Goal: Task Accomplishment & Management: Manage account settings

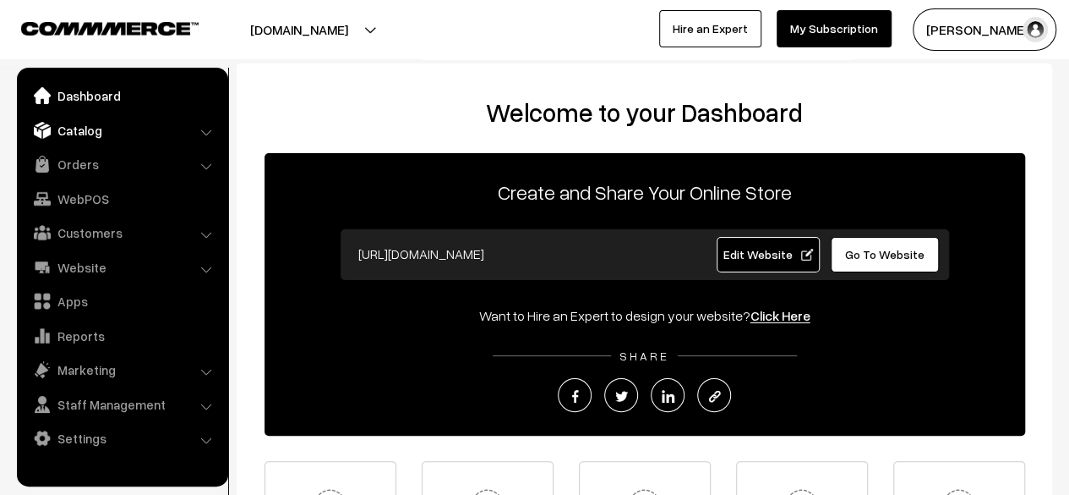
click at [81, 138] on link "Catalog" at bounding box center [121, 130] width 201 height 30
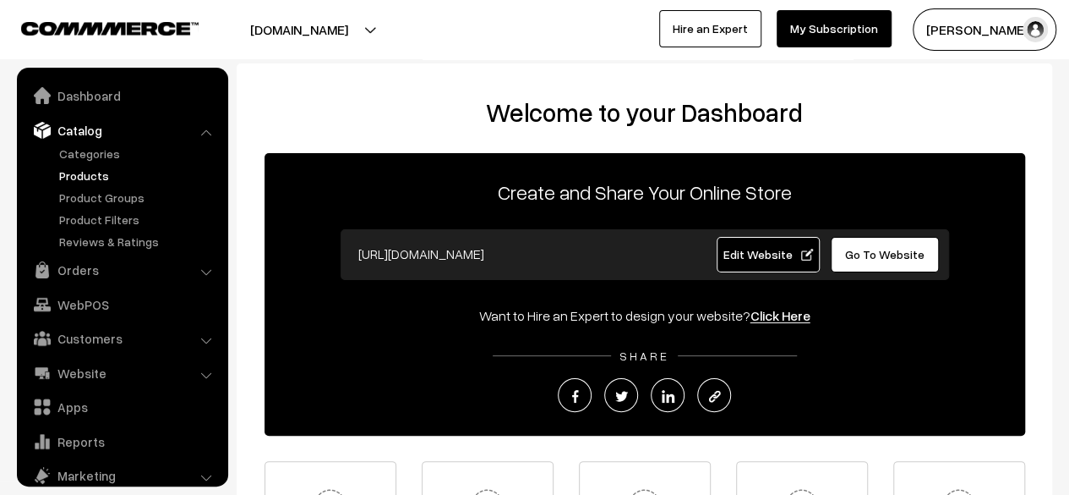
click at [87, 172] on link "Products" at bounding box center [138, 176] width 167 height 18
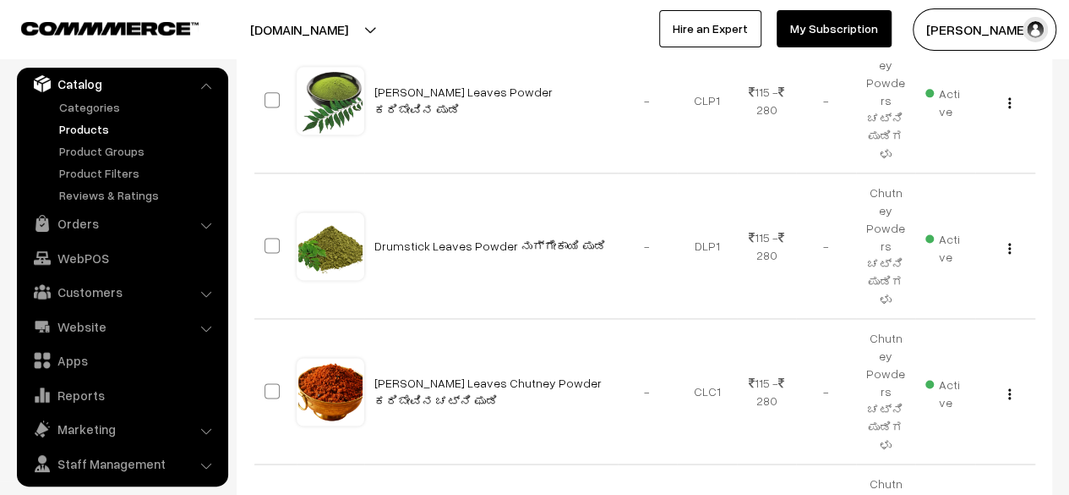
scroll to position [1146, 0]
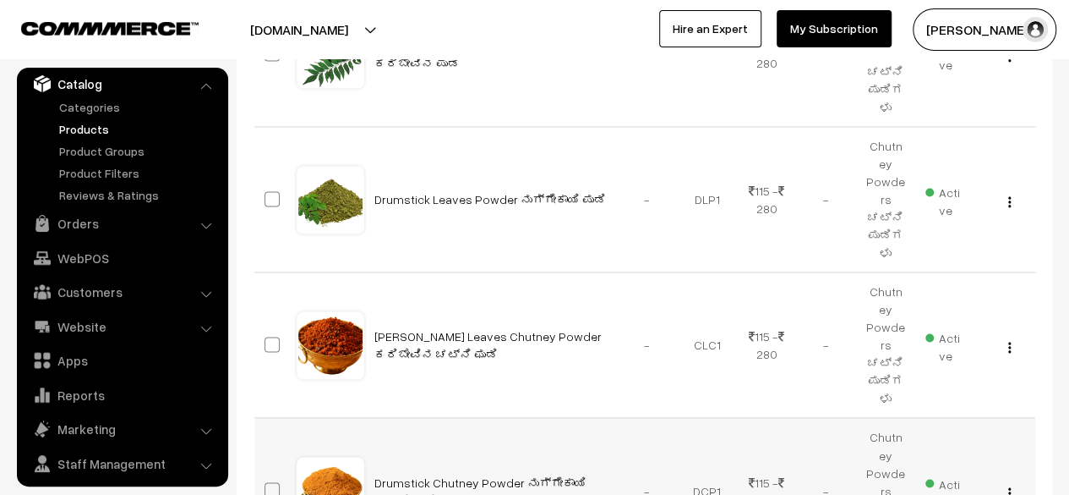
click at [1009, 487] on img "button" at bounding box center [1010, 492] width 3 height 11
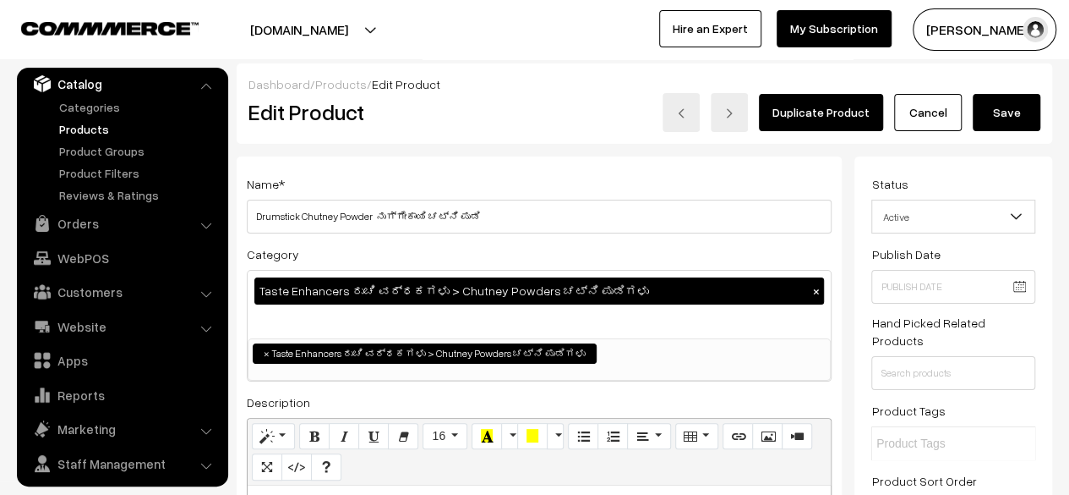
click at [931, 121] on link "Cancel" at bounding box center [928, 112] width 68 height 37
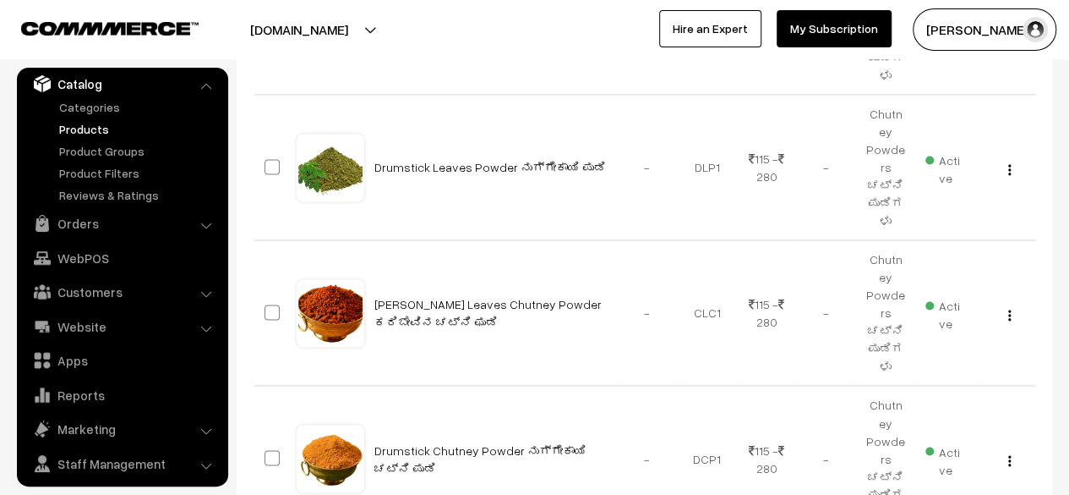
scroll to position [1227, 0]
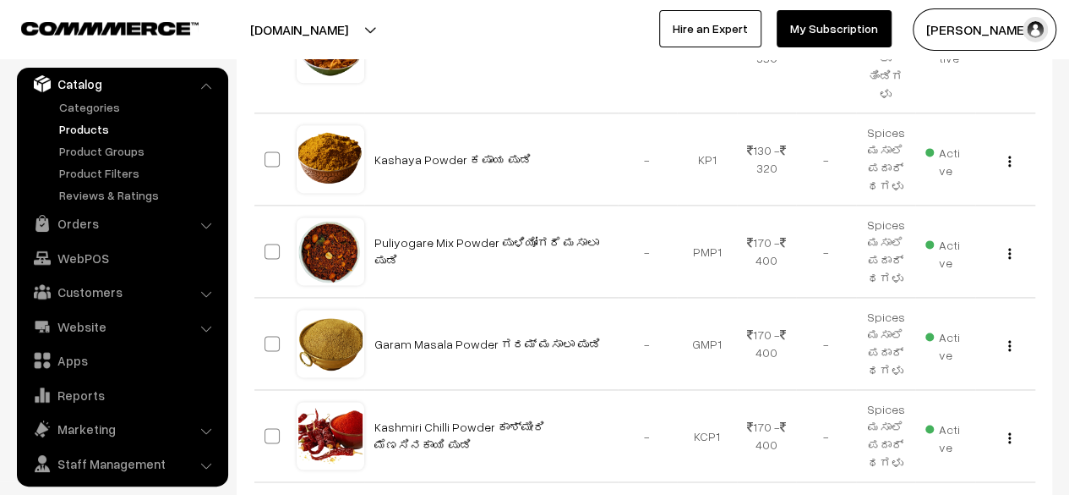
scroll to position [1070, 0]
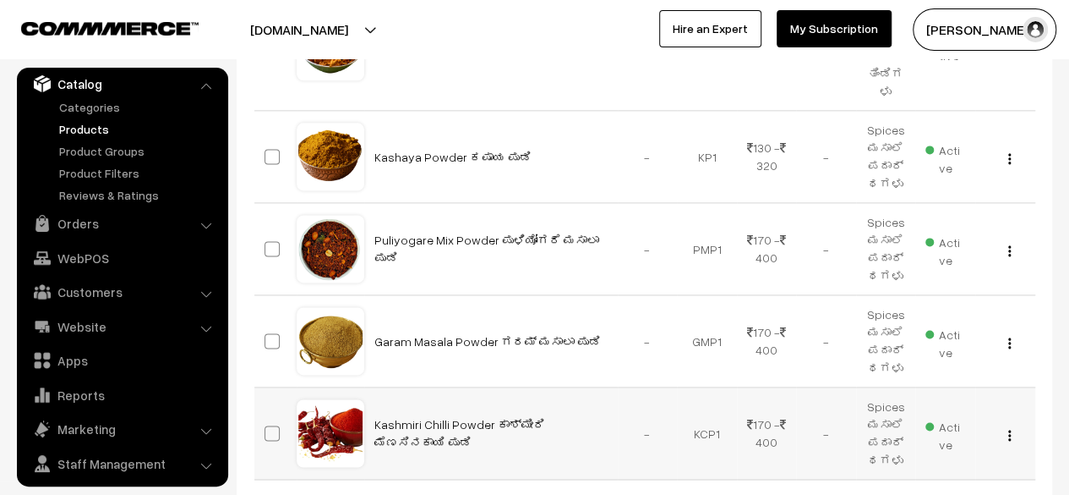
click at [1012, 424] on div "View Edit Delete" at bounding box center [1006, 433] width 40 height 18
click at [1009, 429] on img "button" at bounding box center [1010, 434] width 3 height 11
click at [937, 478] on link "Edit" at bounding box center [934, 496] width 144 height 37
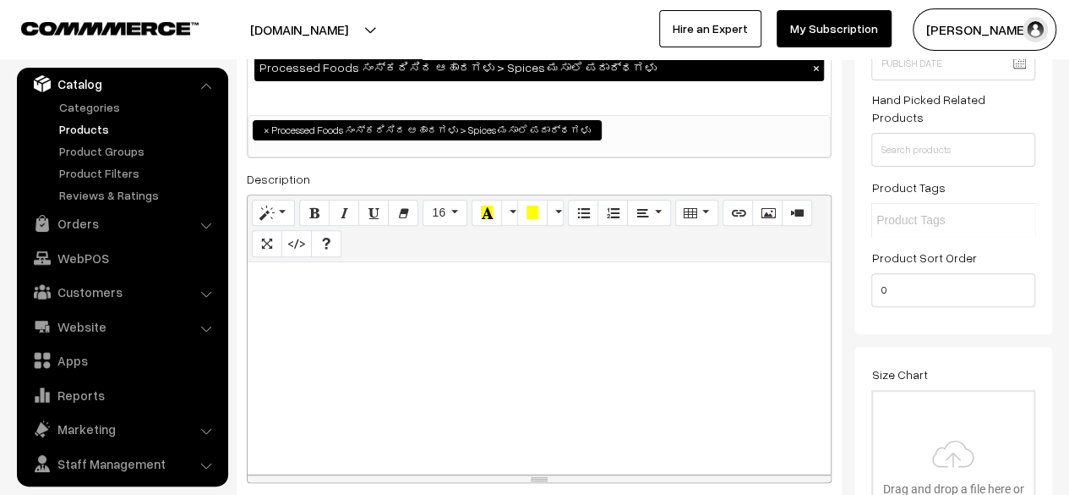
scroll to position [257, 0]
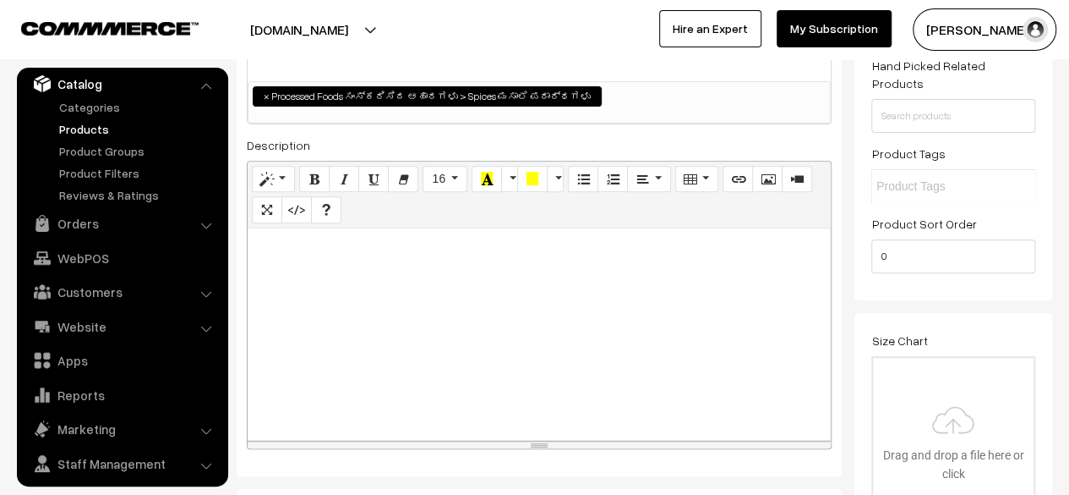
click at [528, 297] on div at bounding box center [539, 333] width 583 height 211
paste div
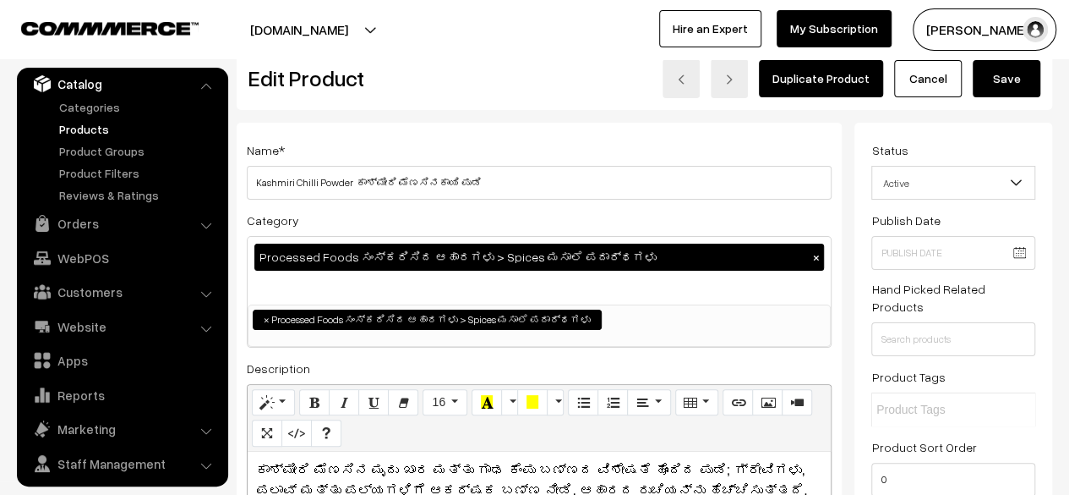
scroll to position [0, 0]
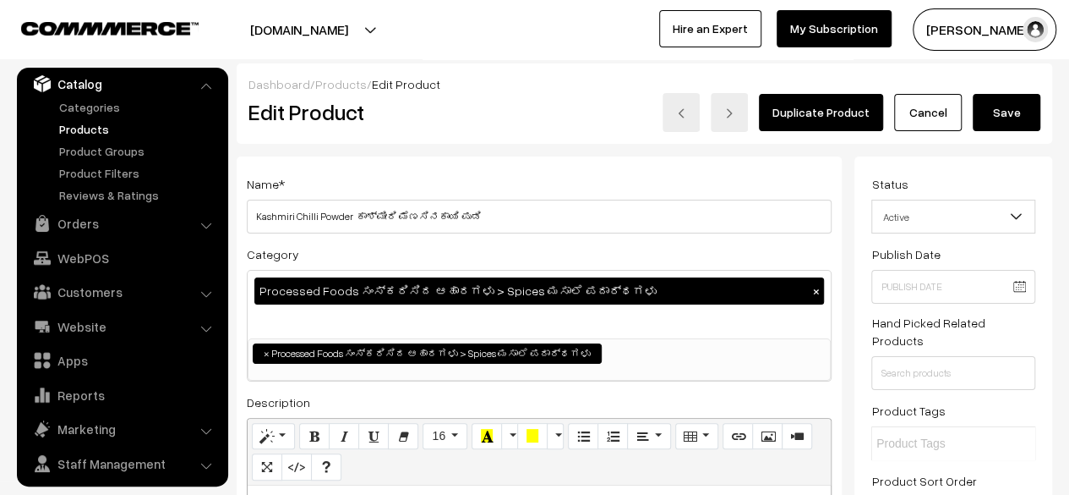
click at [1015, 109] on button "Save" at bounding box center [1007, 112] width 68 height 37
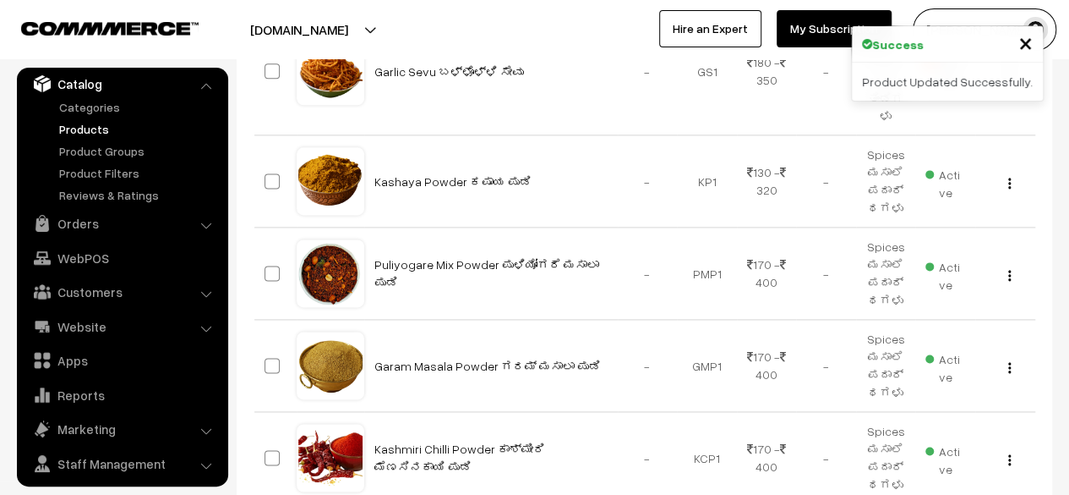
scroll to position [1047, 0]
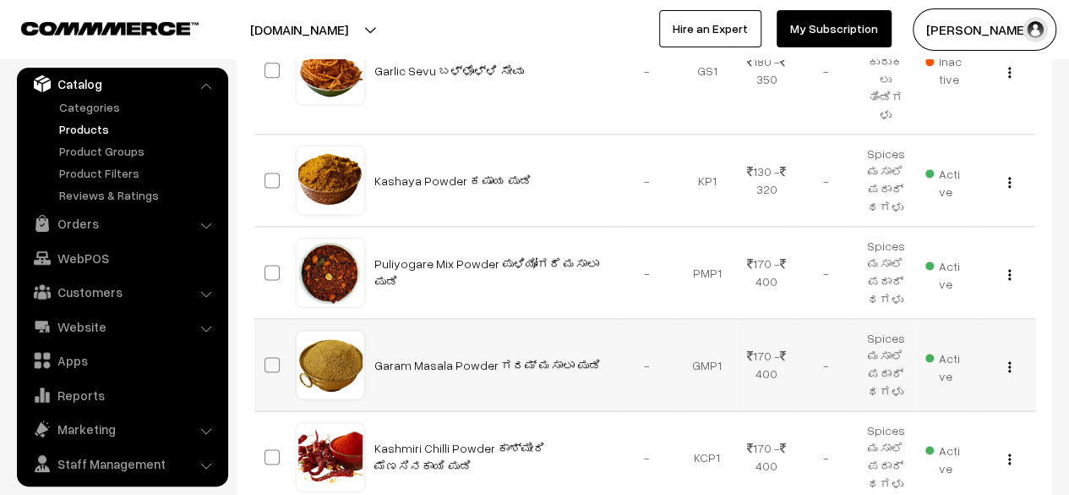
click at [1009, 361] on img "button" at bounding box center [1010, 366] width 3 height 11
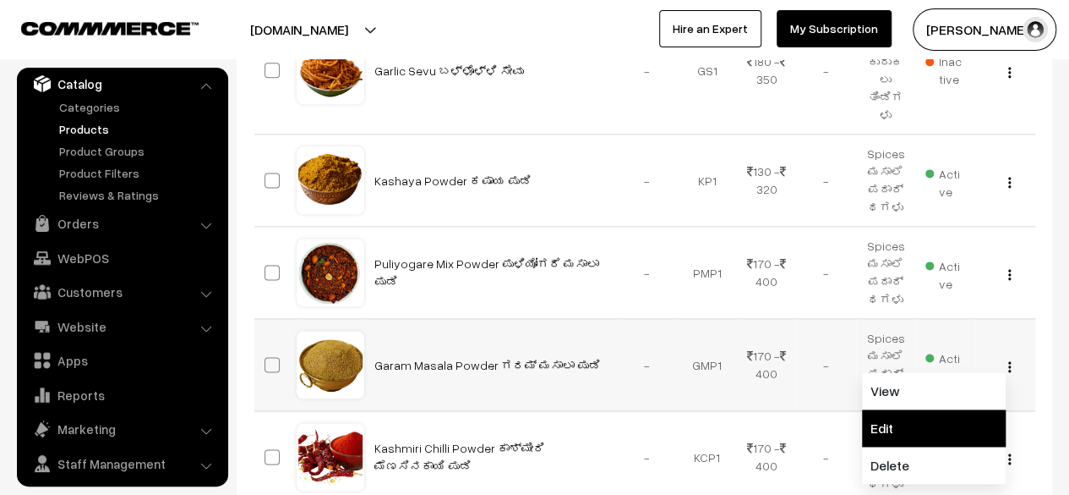
click at [932, 409] on link "Edit" at bounding box center [934, 427] width 144 height 37
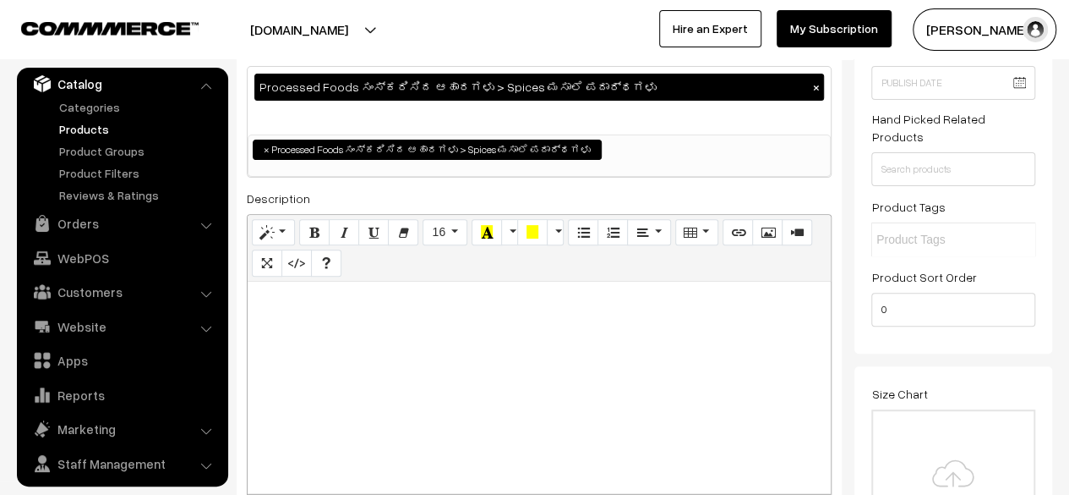
scroll to position [228, 0]
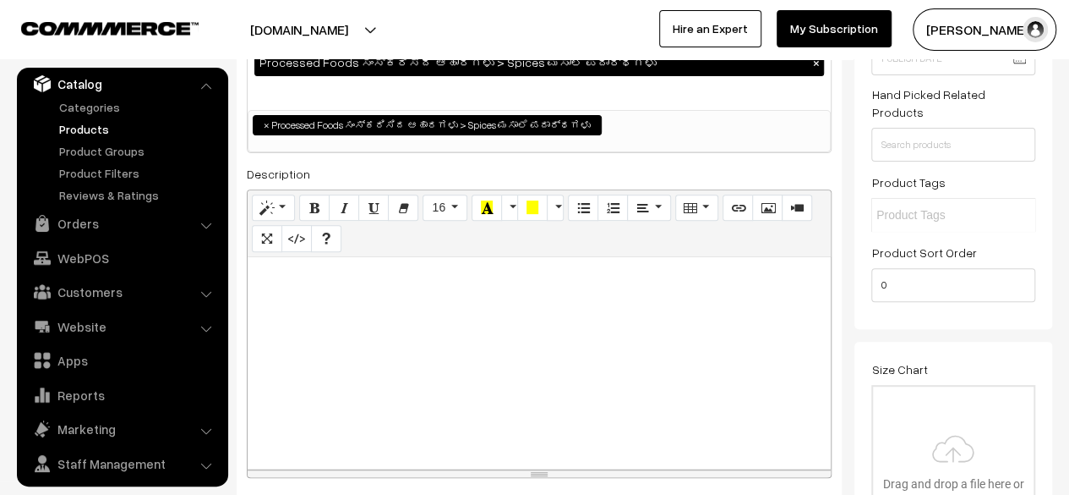
click at [700, 309] on div at bounding box center [539, 362] width 583 height 211
paste div
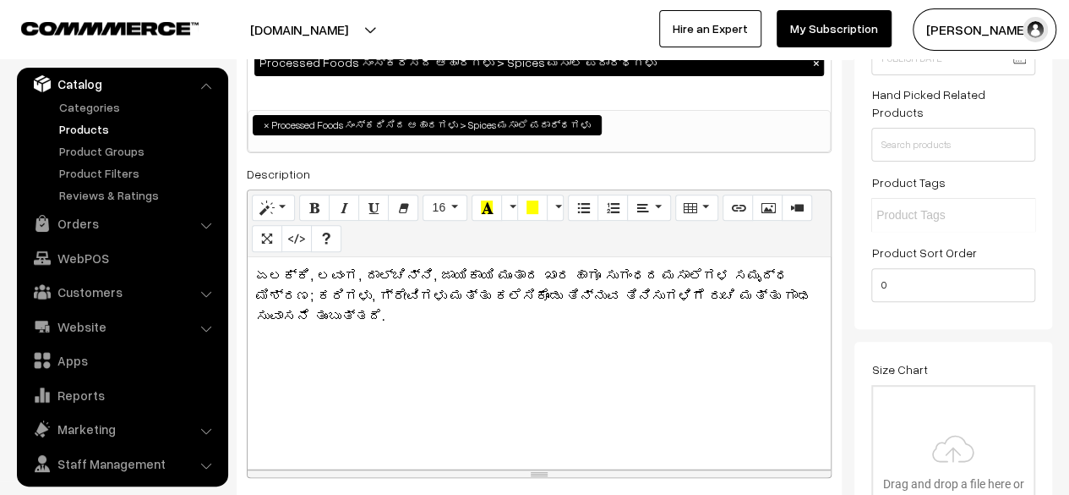
scroll to position [0, 0]
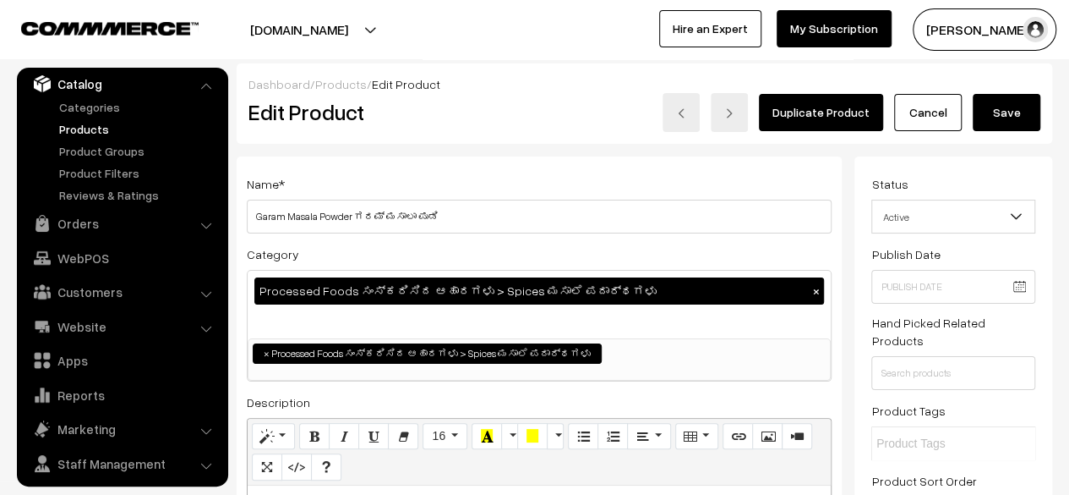
click at [1003, 118] on button "Save" at bounding box center [1007, 112] width 68 height 37
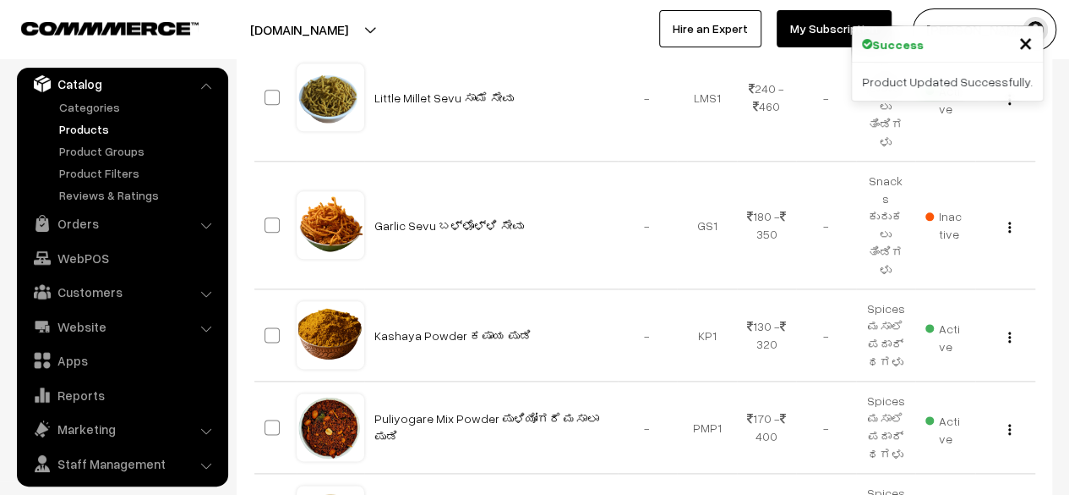
scroll to position [891, 0]
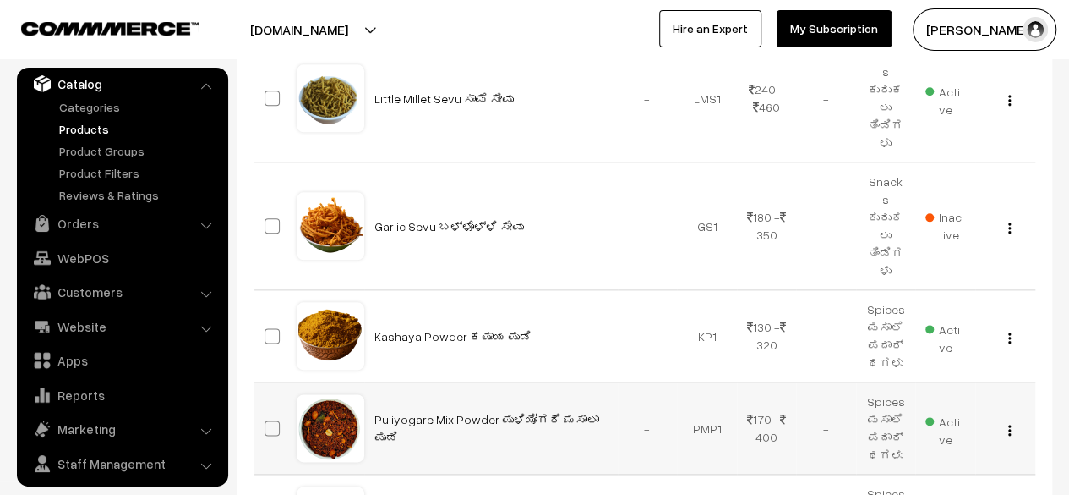
click at [1010, 424] on img "button" at bounding box center [1010, 429] width 3 height 11
click at [953, 473] on link "Edit" at bounding box center [934, 491] width 144 height 37
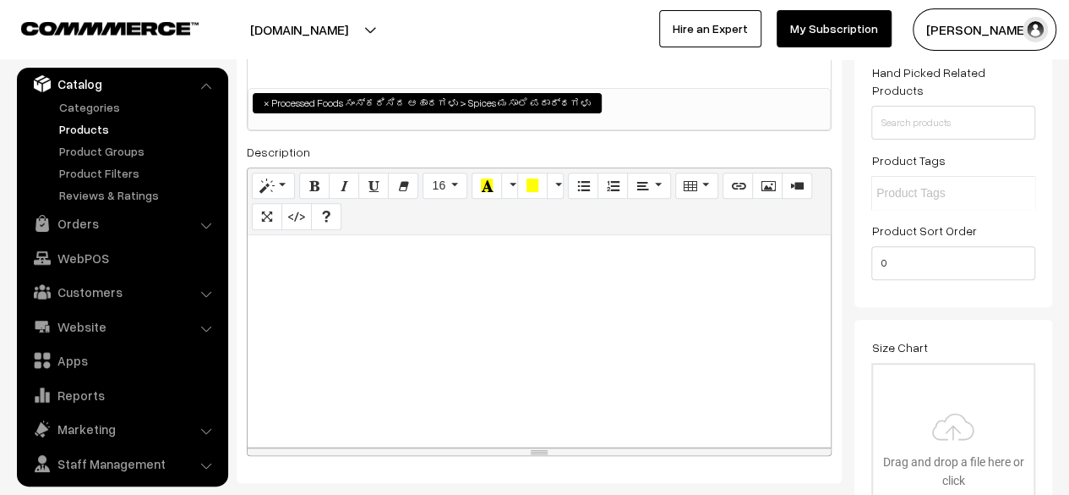
scroll to position [251, 0]
click at [620, 303] on div at bounding box center [539, 339] width 583 height 211
paste div
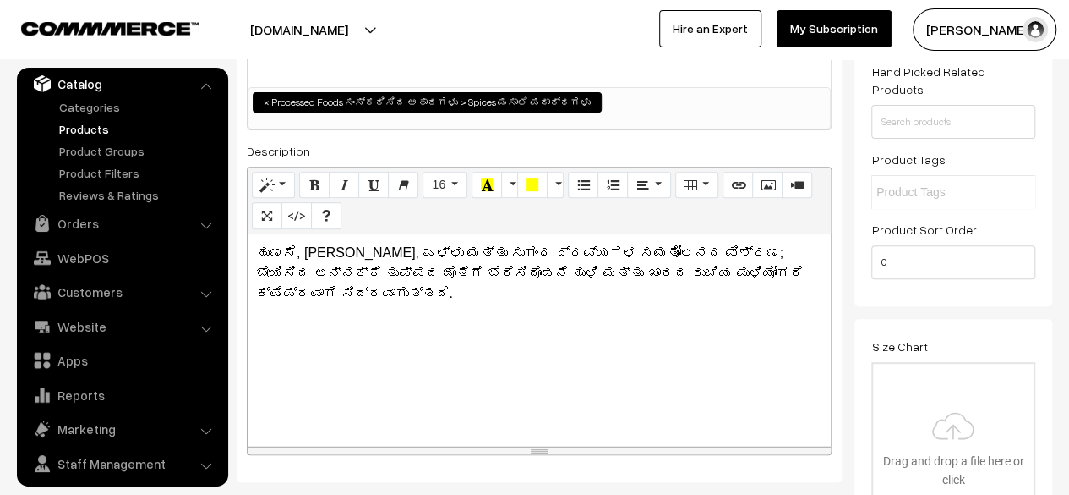
scroll to position [0, 0]
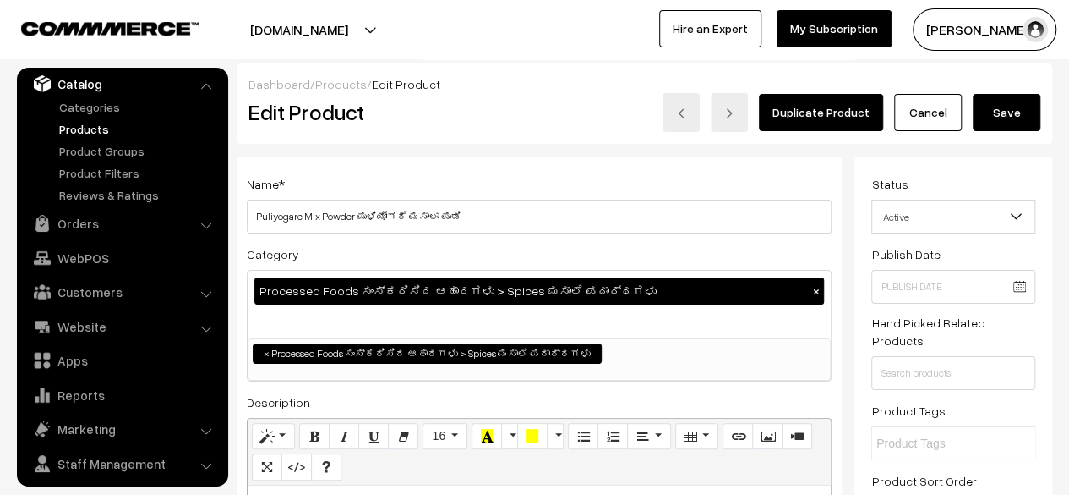
click at [1007, 120] on button "Save" at bounding box center [1007, 112] width 68 height 37
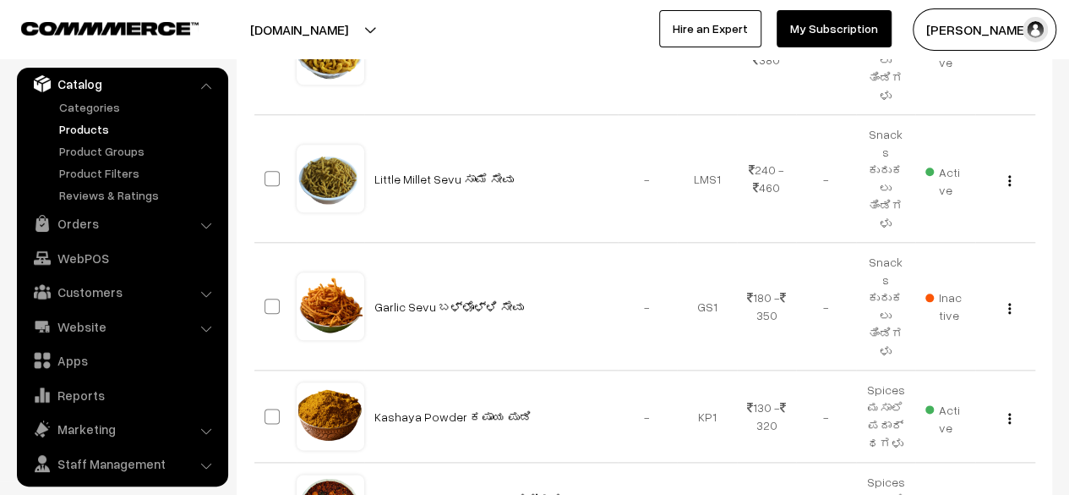
scroll to position [812, 0]
click at [1009, 412] on img "button" at bounding box center [1010, 417] width 3 height 11
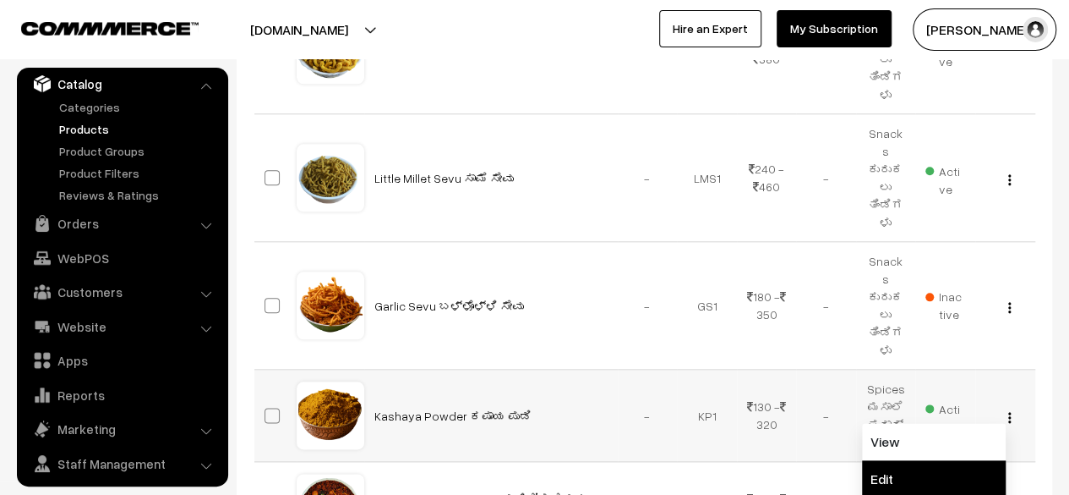
click at [932, 460] on link "Edit" at bounding box center [934, 478] width 144 height 37
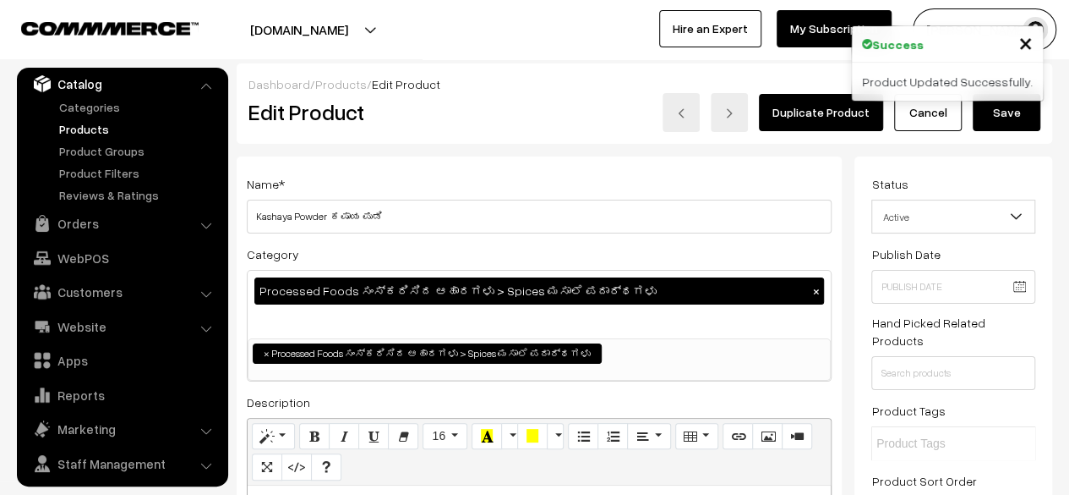
scroll to position [188, 0]
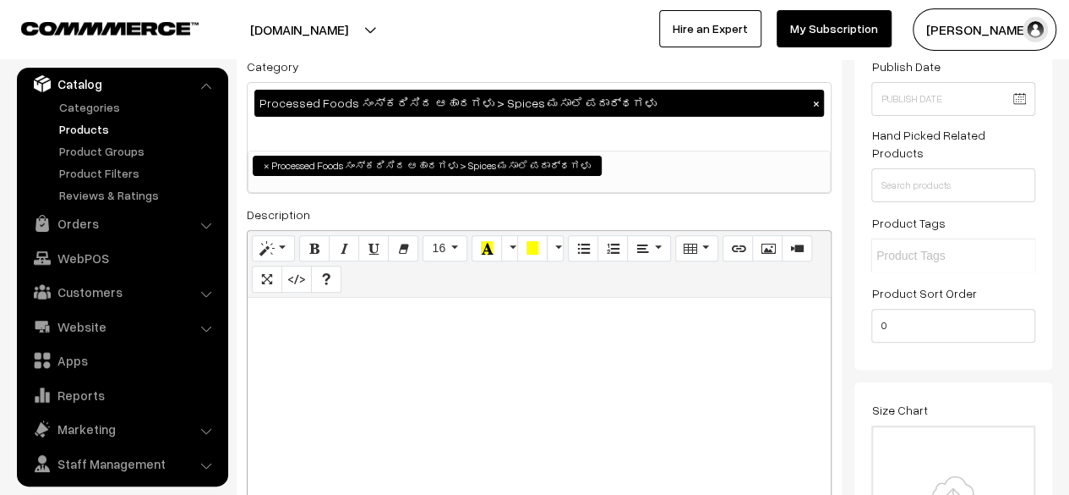
click at [306, 317] on p at bounding box center [539, 316] width 566 height 20
paste div
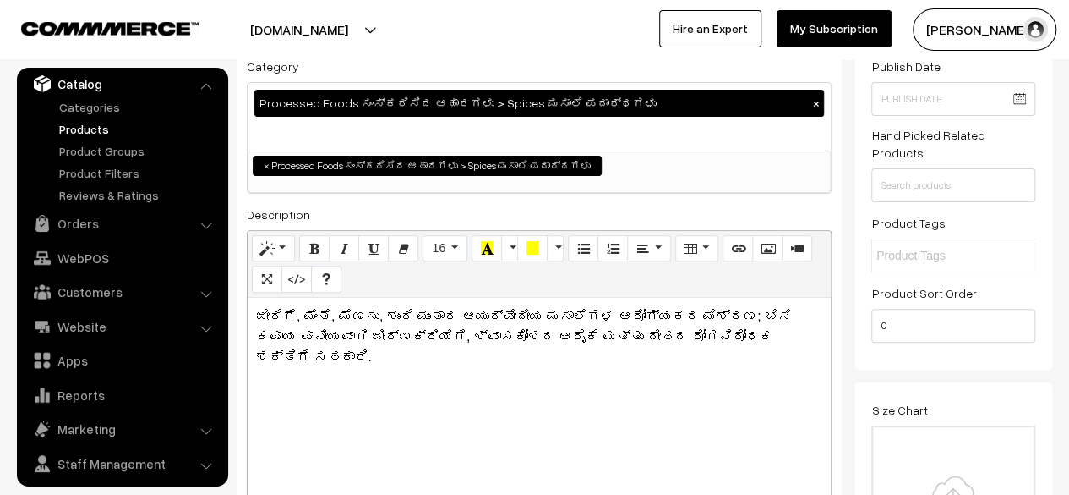
scroll to position [0, 0]
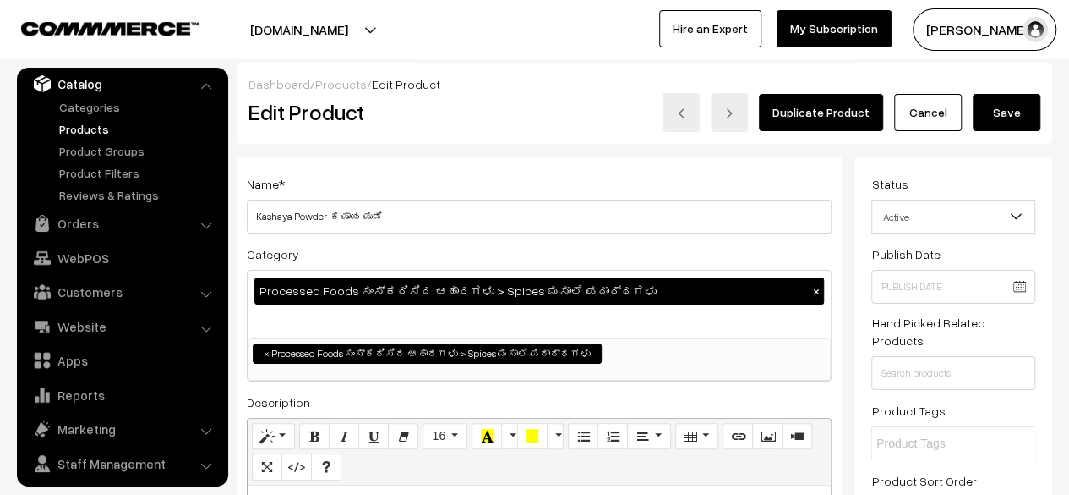
click at [1010, 111] on button "Save" at bounding box center [1007, 112] width 68 height 37
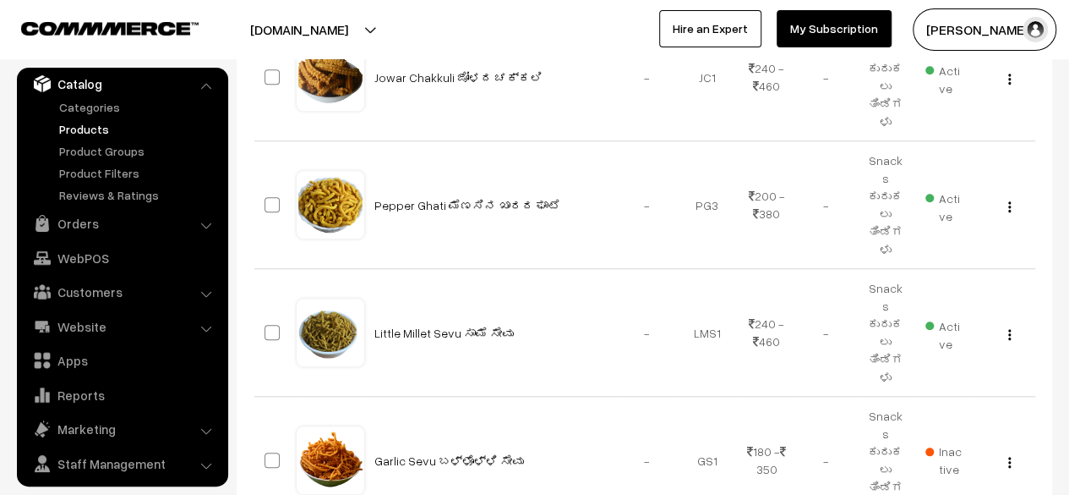
scroll to position [656, 0]
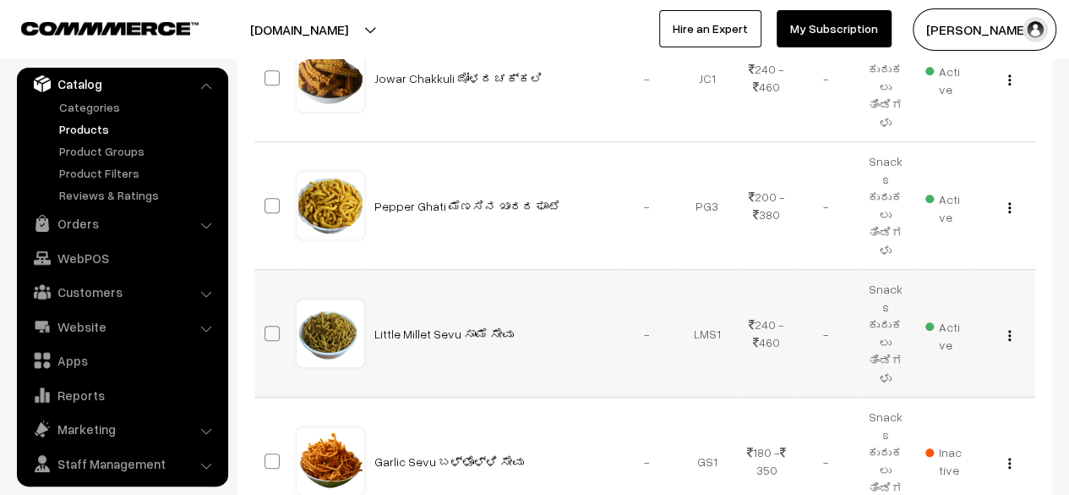
click at [1009, 330] on img "button" at bounding box center [1010, 335] width 3 height 11
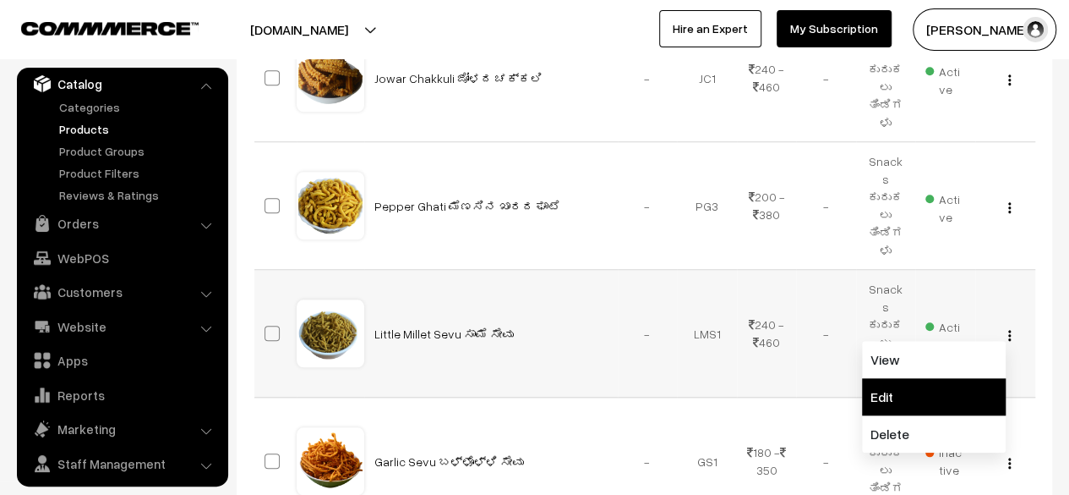
click at [913, 378] on link "Edit" at bounding box center [934, 396] width 144 height 37
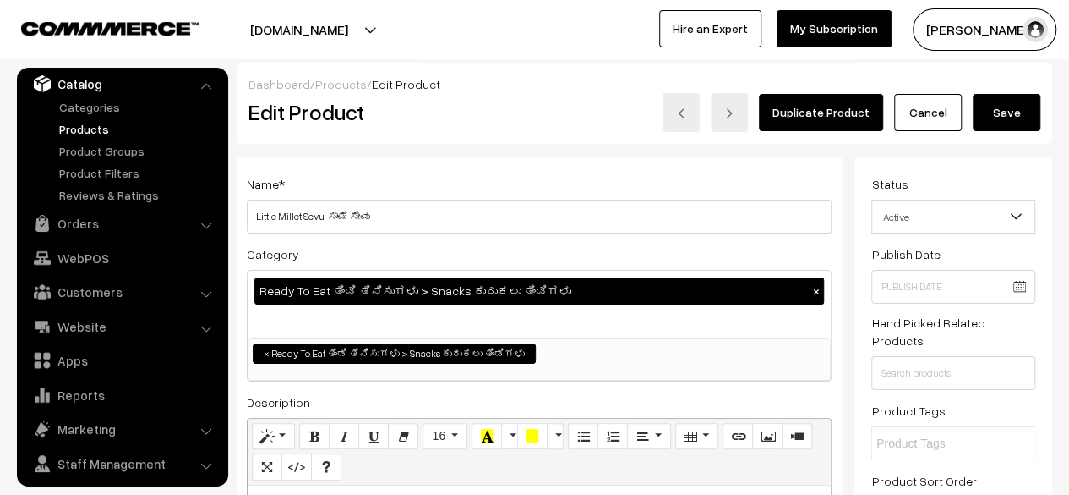
click at [922, 116] on link "Cancel" at bounding box center [928, 112] width 68 height 37
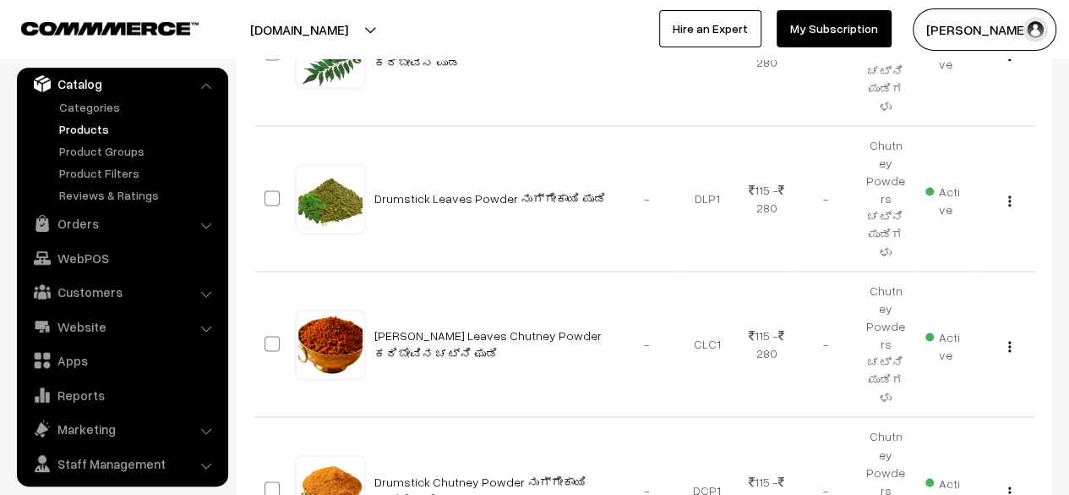
scroll to position [1149, 0]
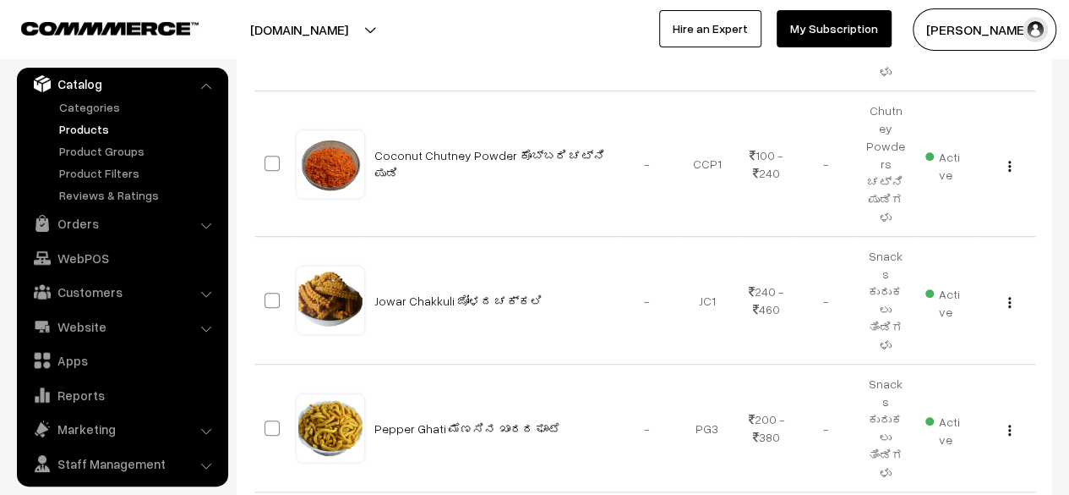
scroll to position [435, 0]
click at [1009, 296] on img "button" at bounding box center [1010, 301] width 3 height 11
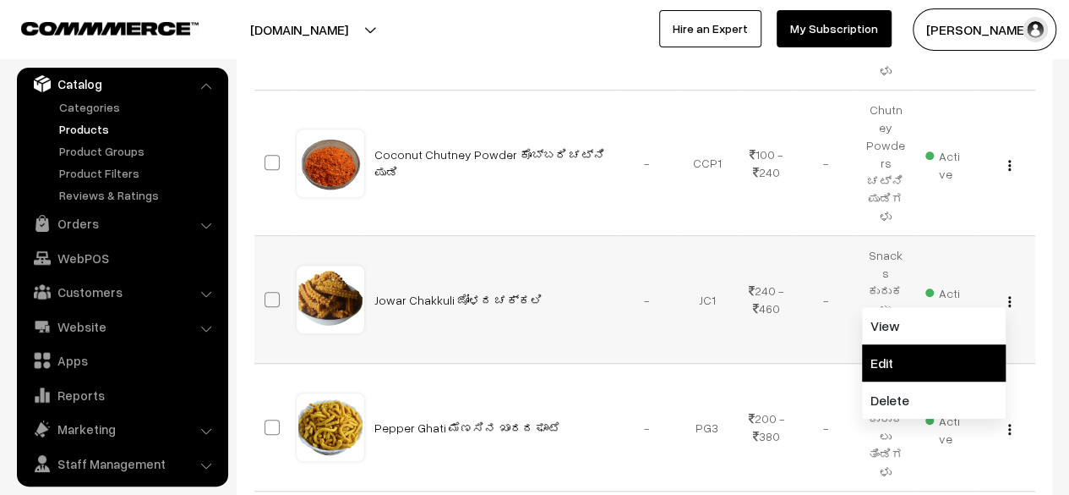
click at [928, 344] on link "Edit" at bounding box center [934, 362] width 144 height 37
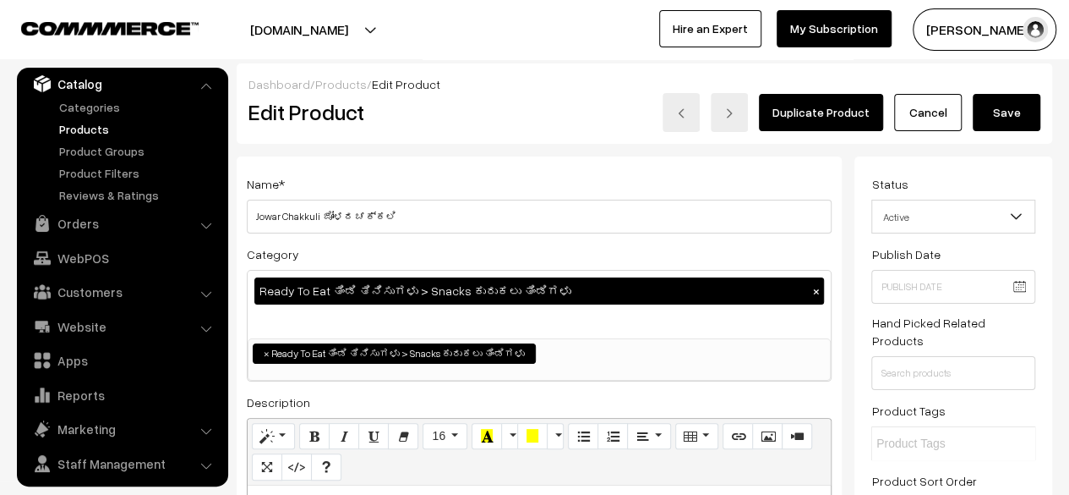
click at [935, 119] on link "Cancel" at bounding box center [928, 112] width 68 height 37
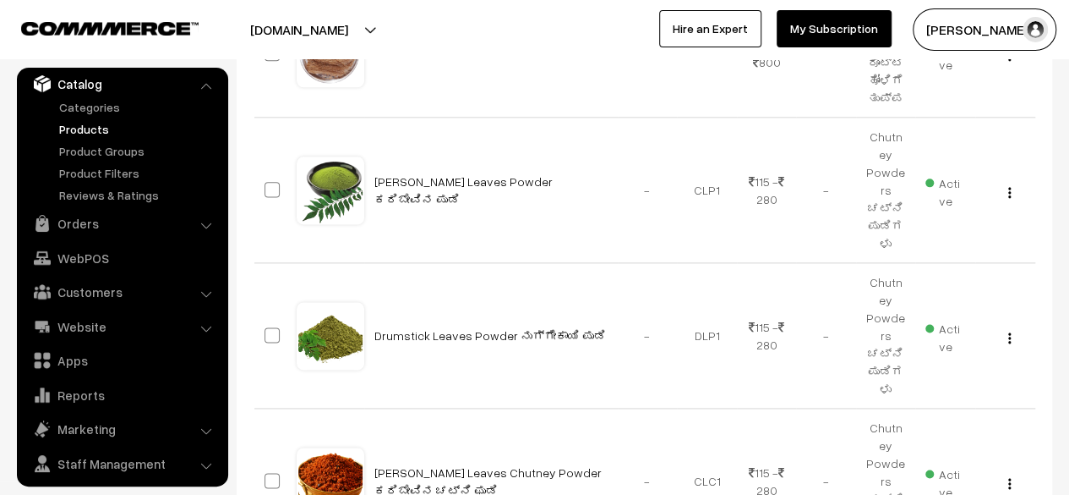
scroll to position [1227, 0]
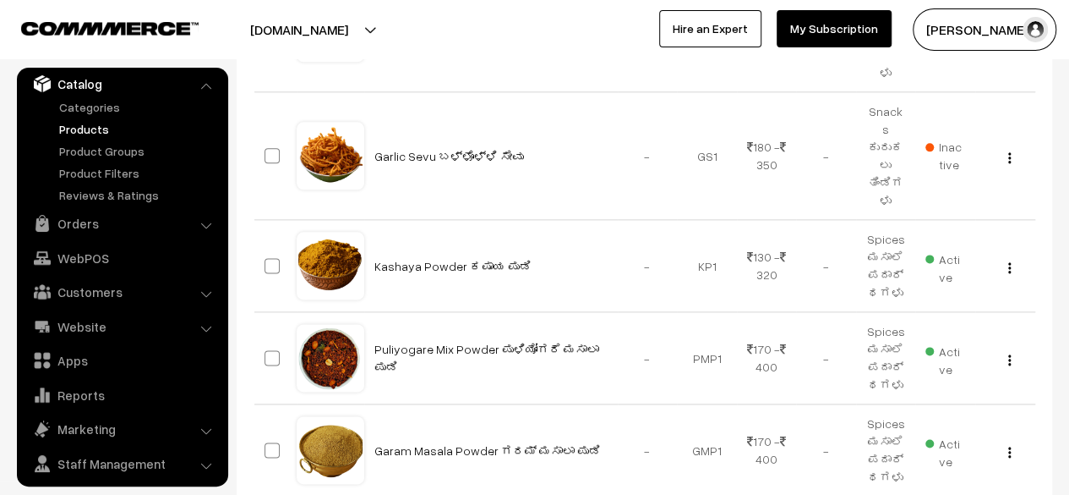
scroll to position [1121, 0]
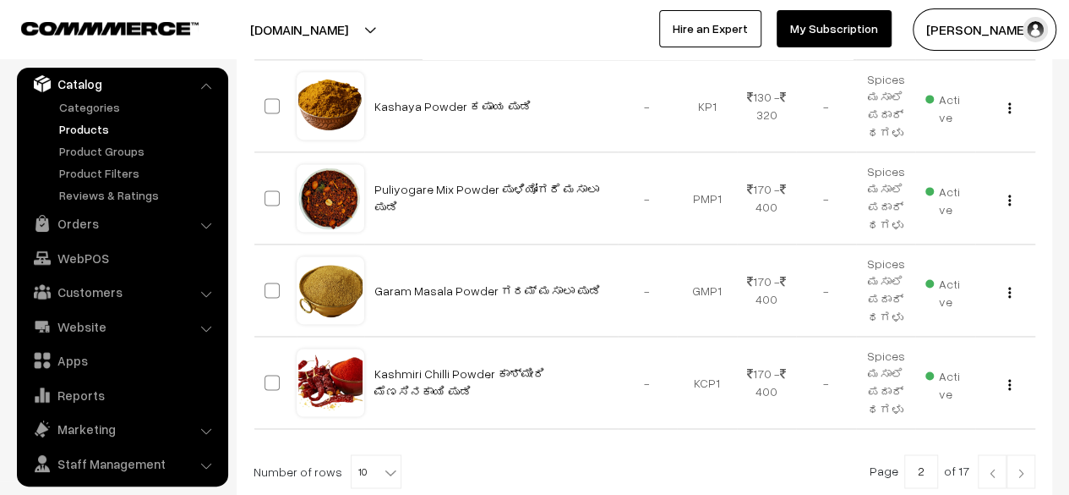
click at [1020, 467] on img at bounding box center [1021, 472] width 15 height 10
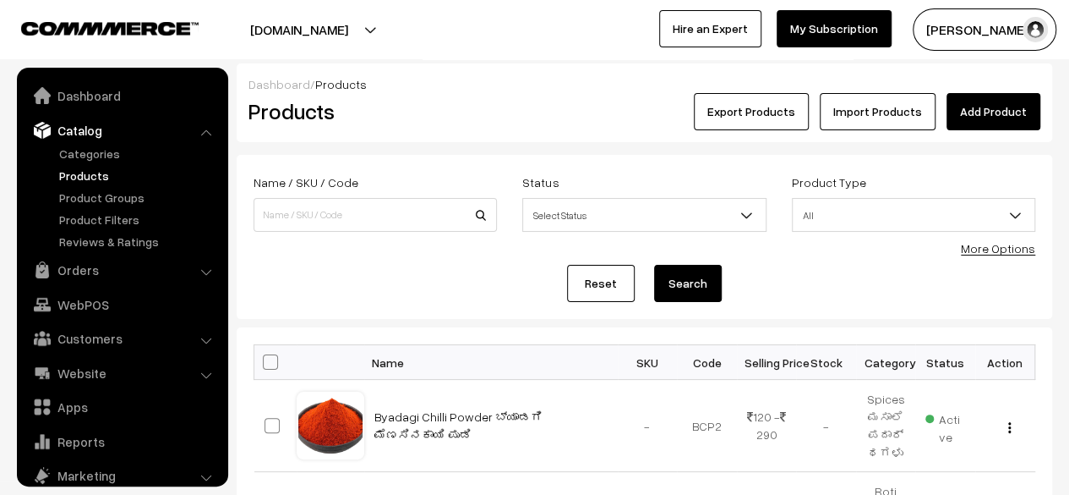
scroll to position [46, 0]
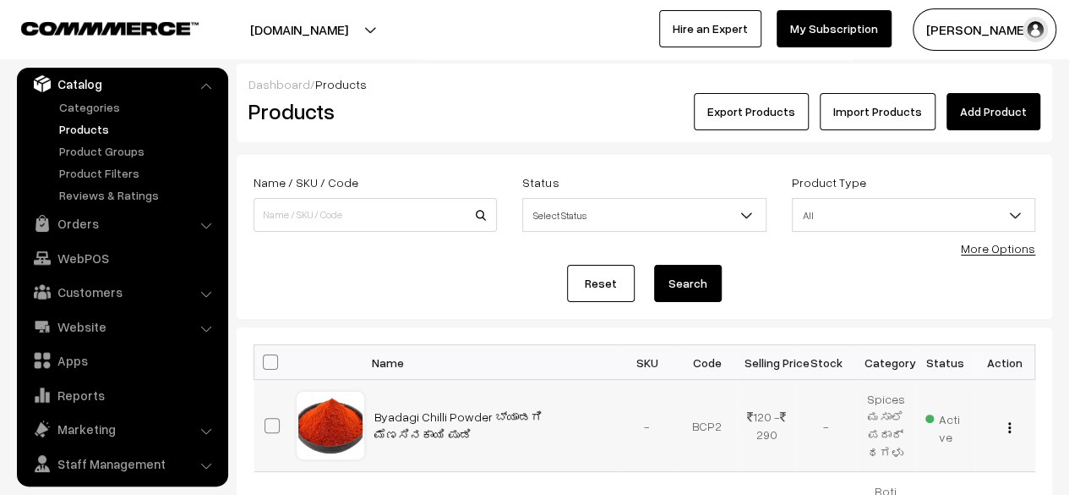
click at [1011, 425] on button "button" at bounding box center [1010, 427] width 4 height 14
click at [918, 483] on link "Edit" at bounding box center [934, 488] width 144 height 37
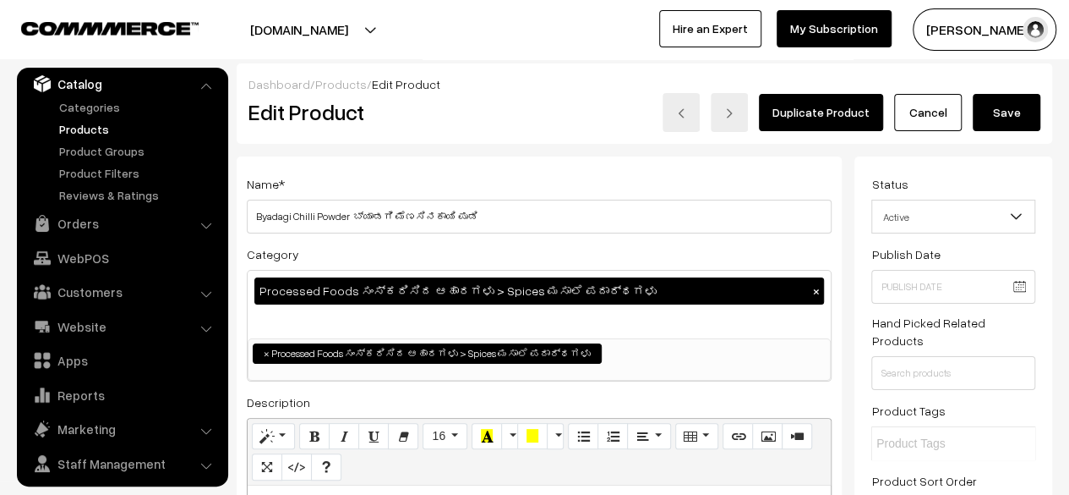
scroll to position [183, 0]
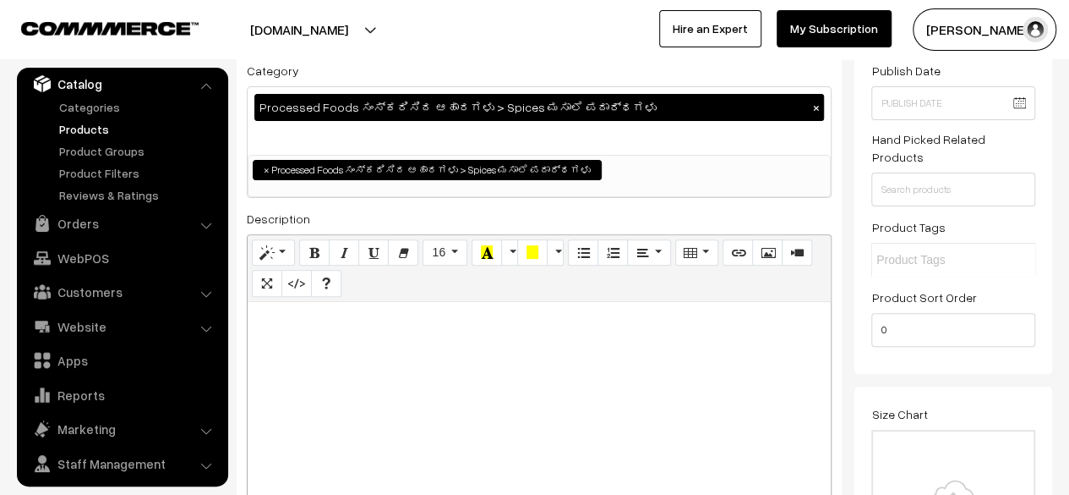
click at [590, 341] on div at bounding box center [539, 407] width 583 height 211
paste div
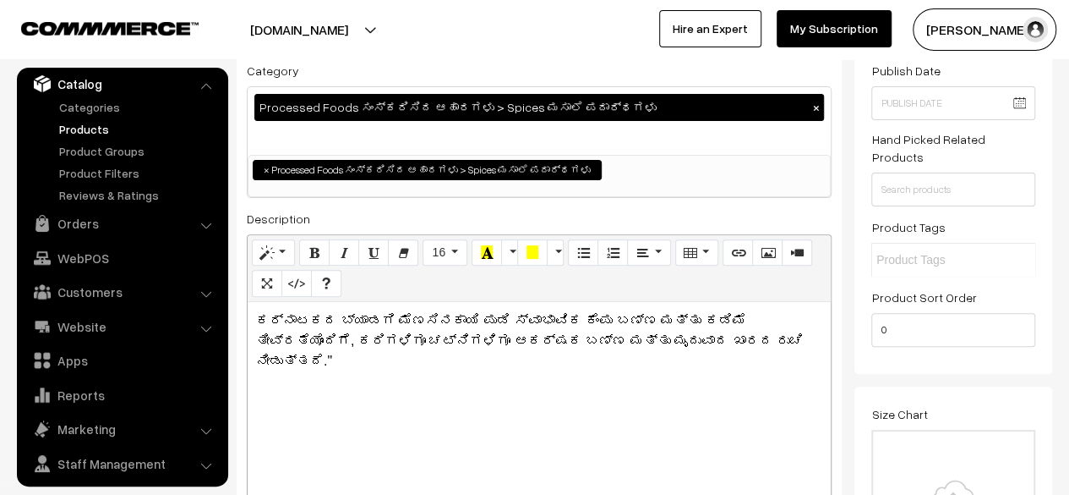
scroll to position [0, 0]
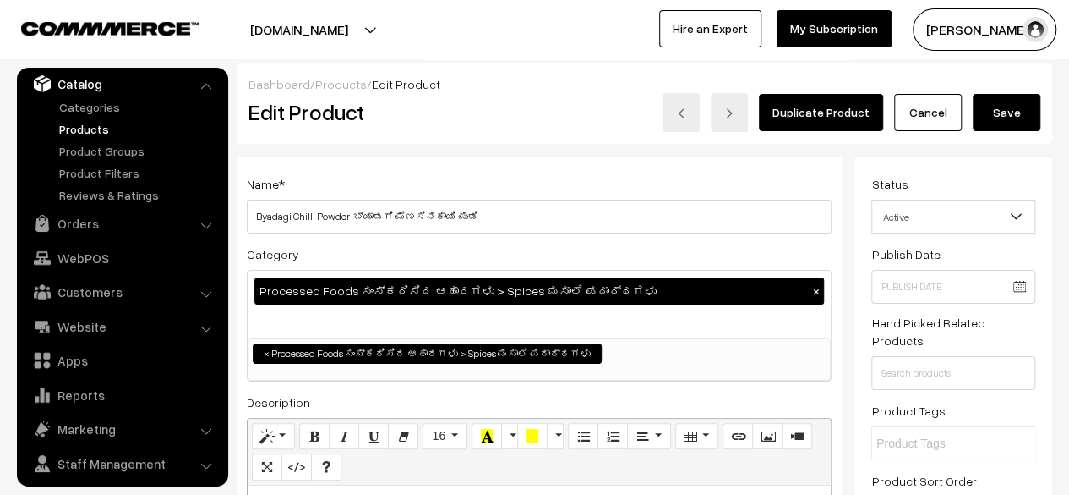
click at [1007, 117] on button "Save" at bounding box center [1007, 112] width 68 height 37
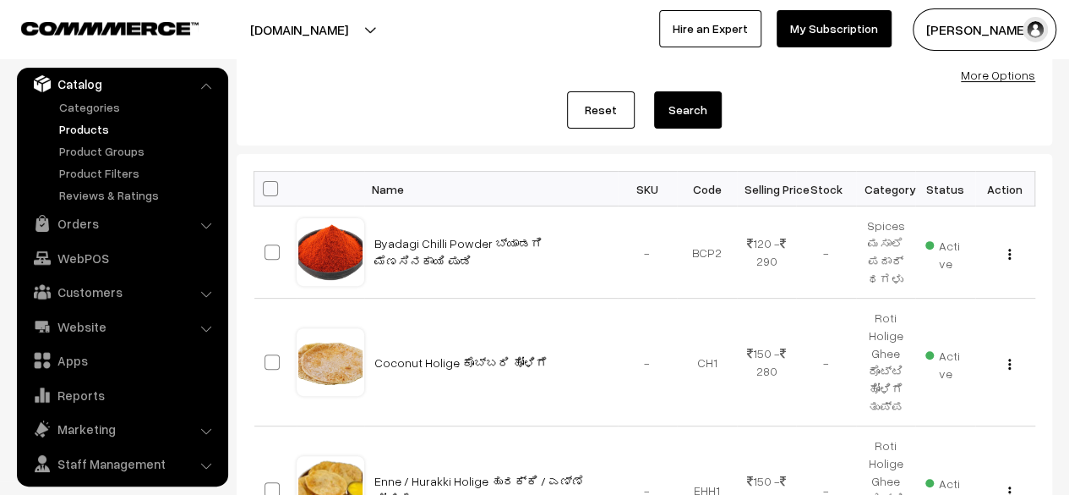
scroll to position [177, 0]
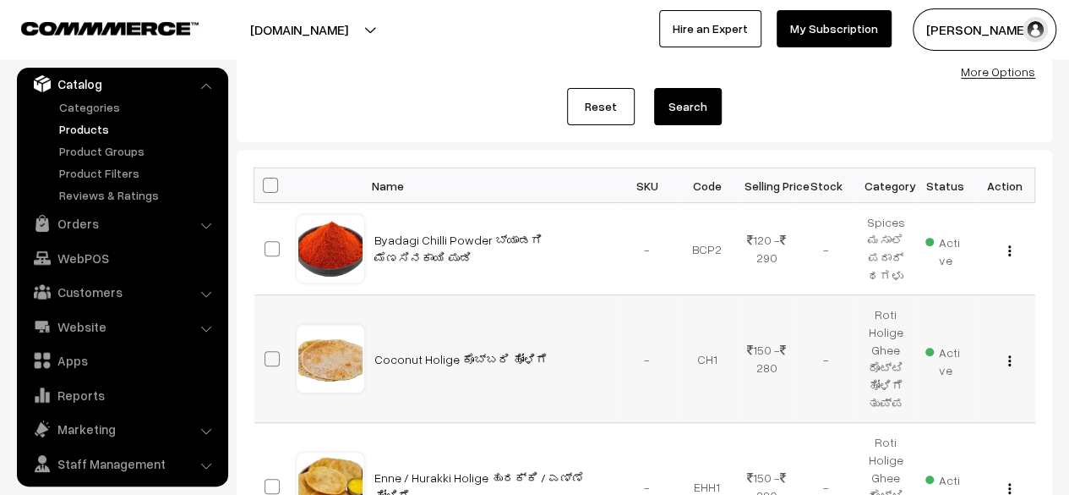
click at [1009, 358] on img "button" at bounding box center [1010, 360] width 3 height 11
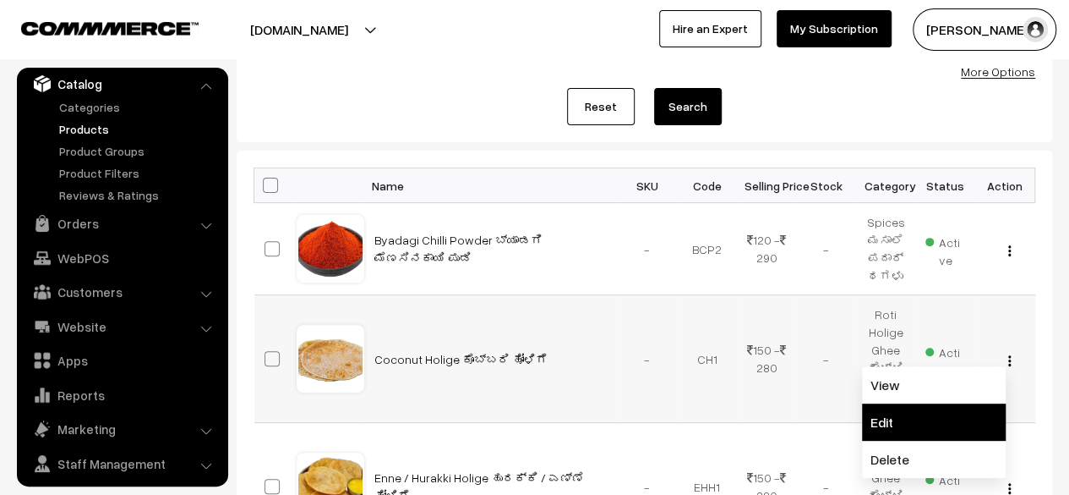
click at [923, 418] on link "Edit" at bounding box center [934, 421] width 144 height 37
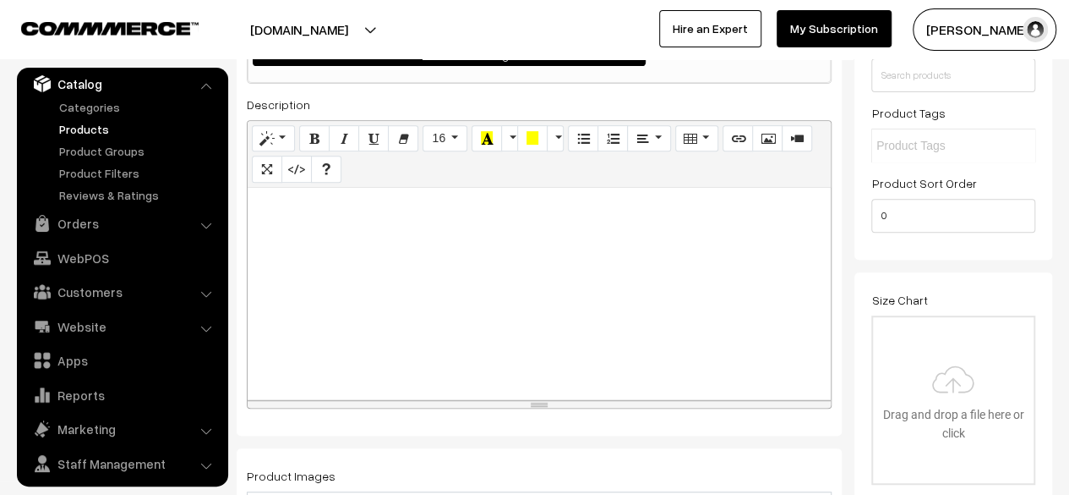
scroll to position [282, 0]
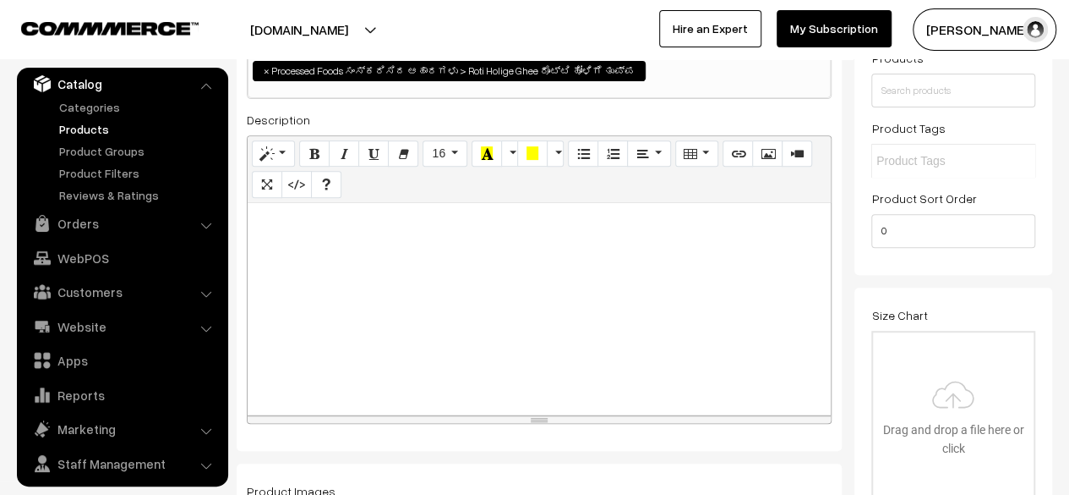
click at [465, 217] on p at bounding box center [539, 221] width 566 height 20
paste div
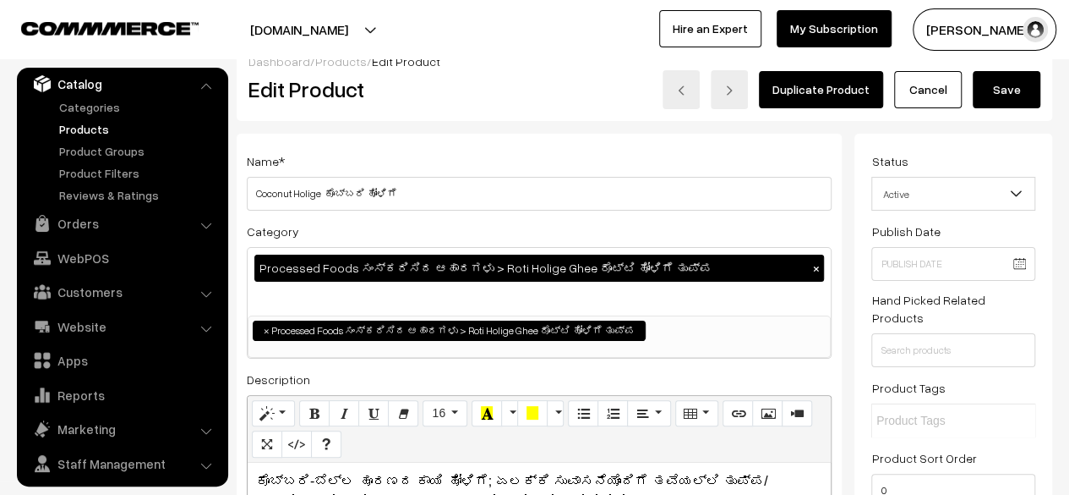
scroll to position [0, 0]
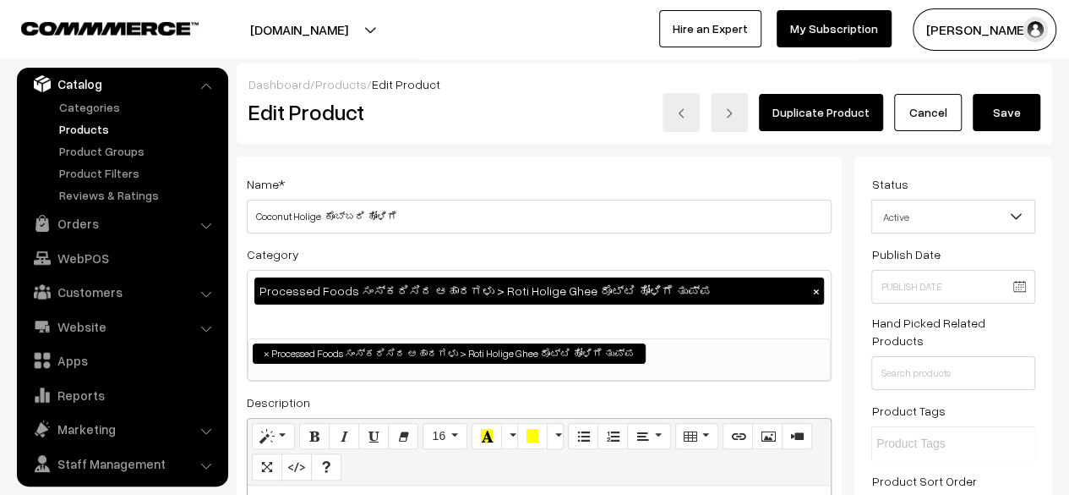
click at [1018, 109] on button "Save" at bounding box center [1007, 112] width 68 height 37
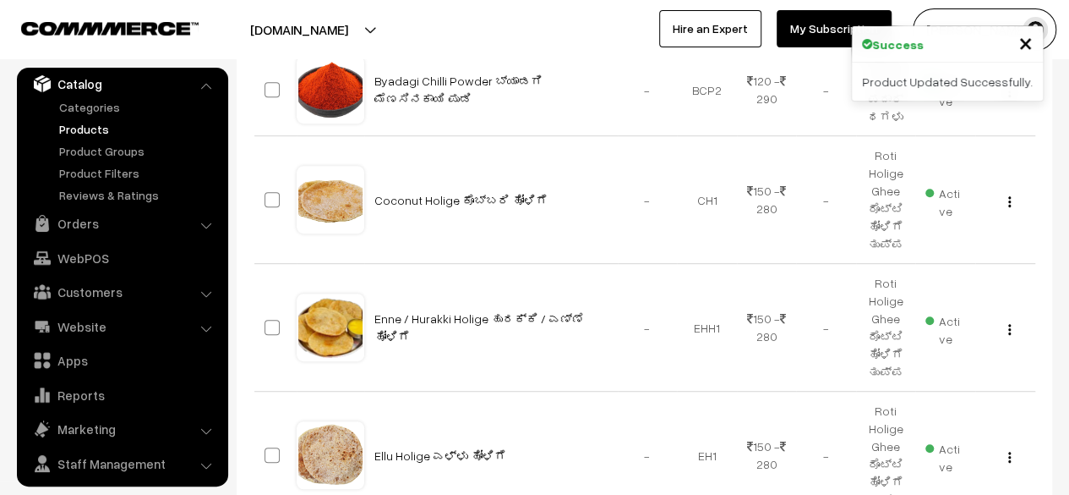
scroll to position [336, 0]
click at [1009, 326] on img "button" at bounding box center [1010, 328] width 3 height 11
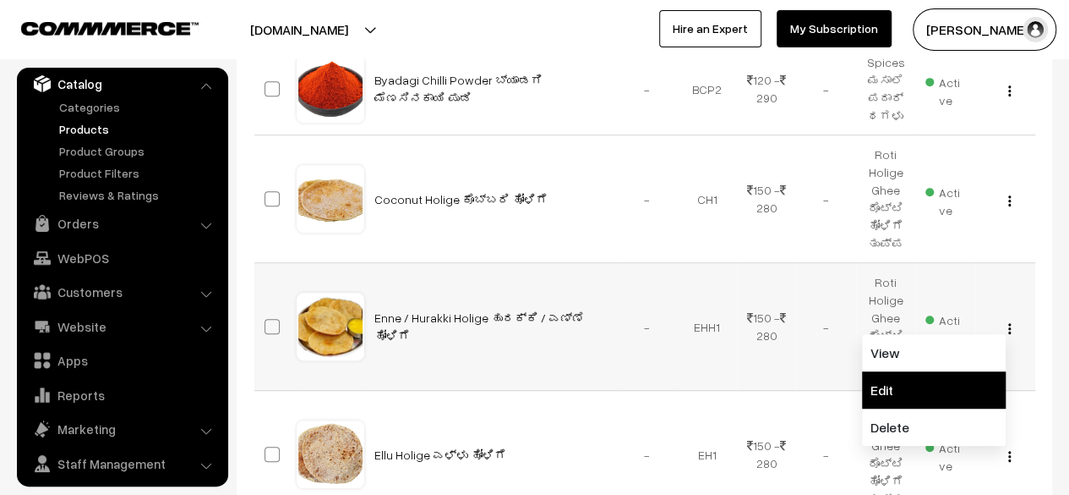
click at [943, 373] on link "Edit" at bounding box center [934, 389] width 144 height 37
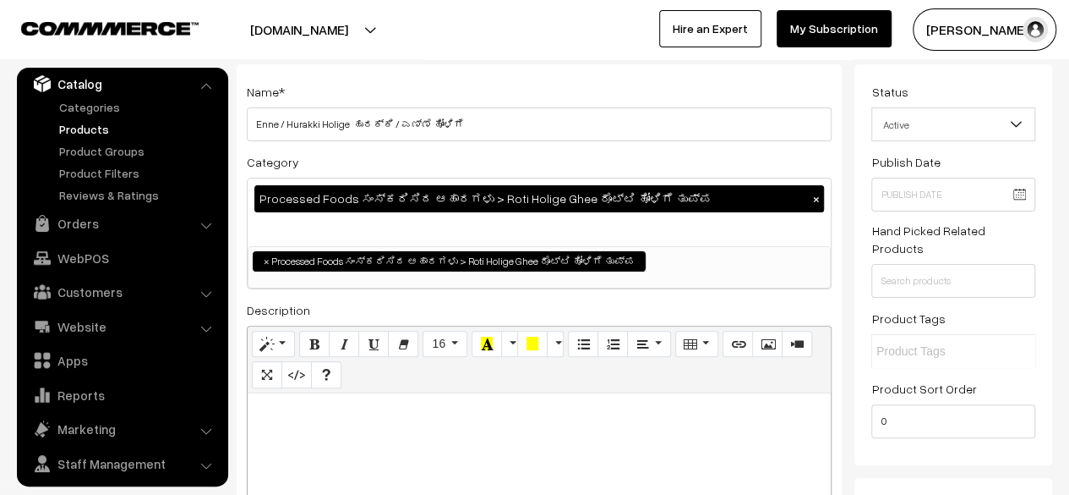
scroll to position [96, 0]
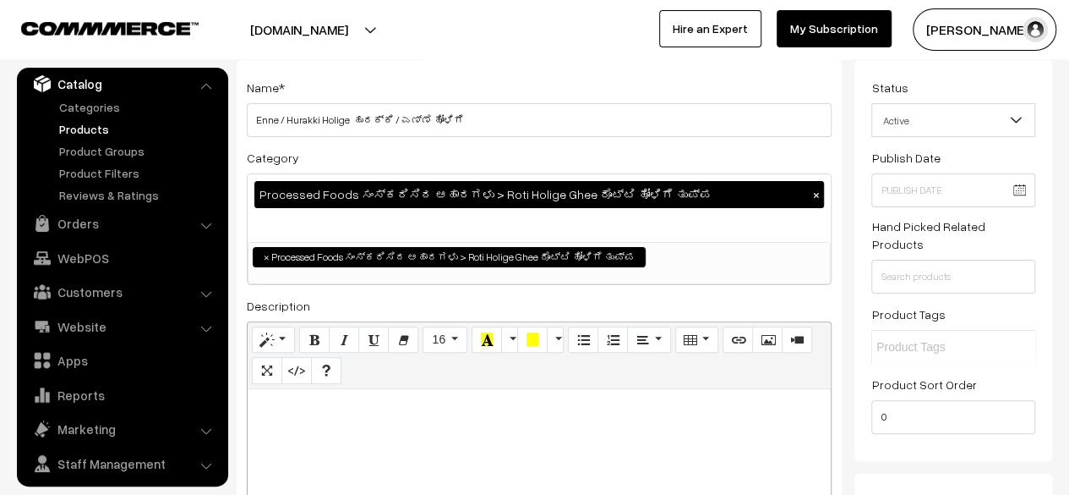
click at [409, 425] on div at bounding box center [539, 494] width 583 height 211
paste div
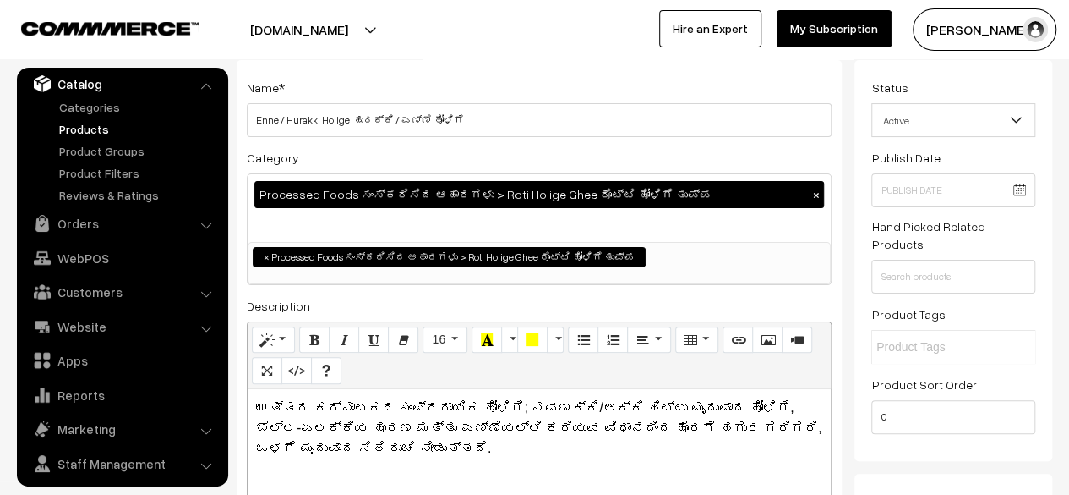
scroll to position [0, 0]
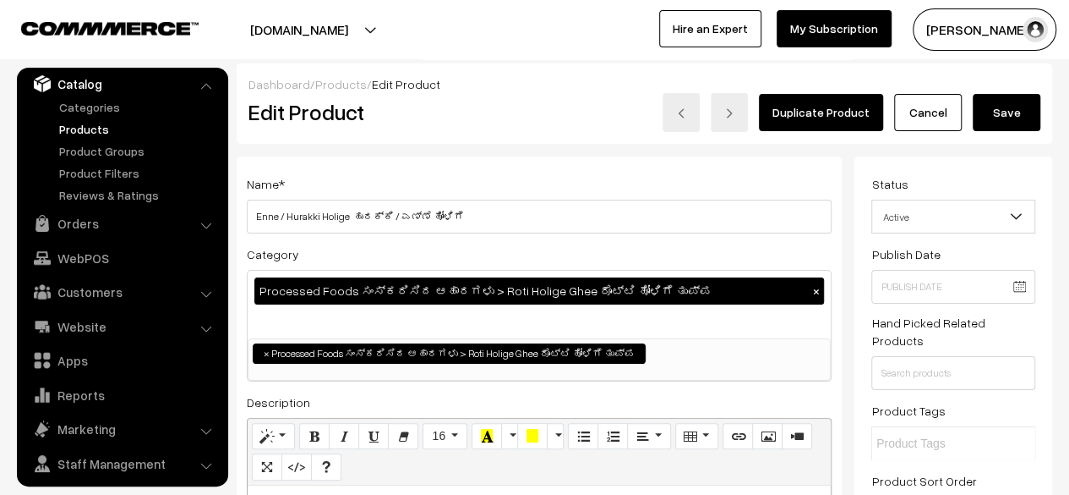
click at [1006, 117] on button "Save" at bounding box center [1007, 112] width 68 height 37
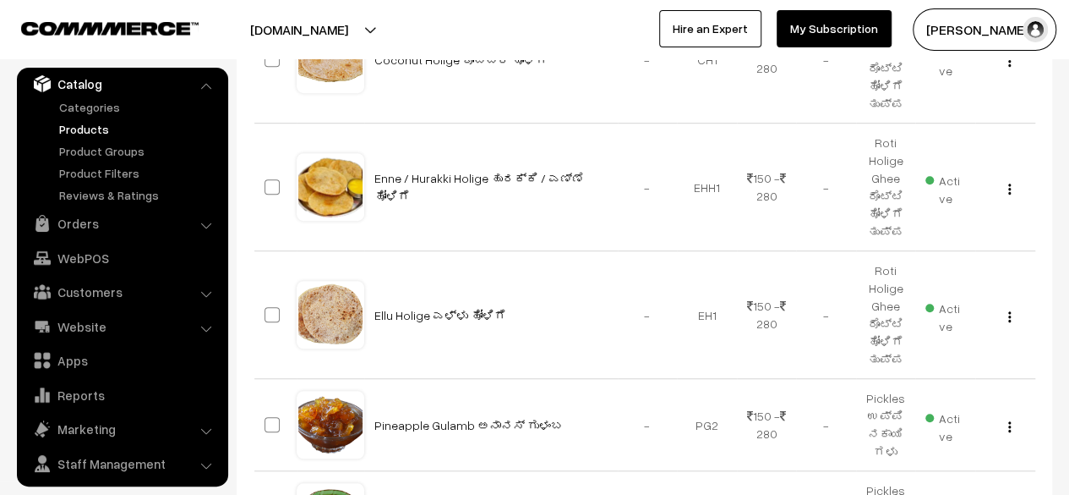
scroll to position [479, 0]
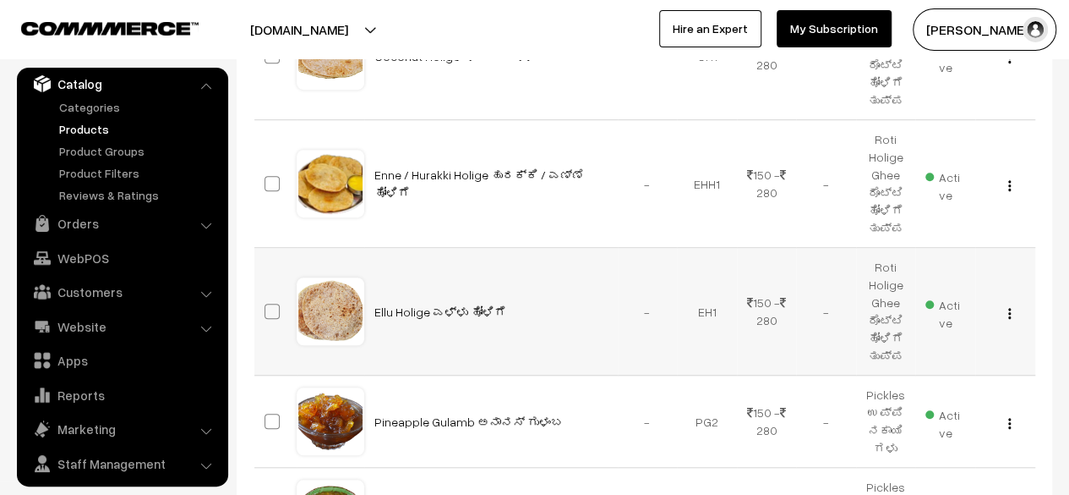
click at [1009, 308] on img "button" at bounding box center [1010, 313] width 3 height 11
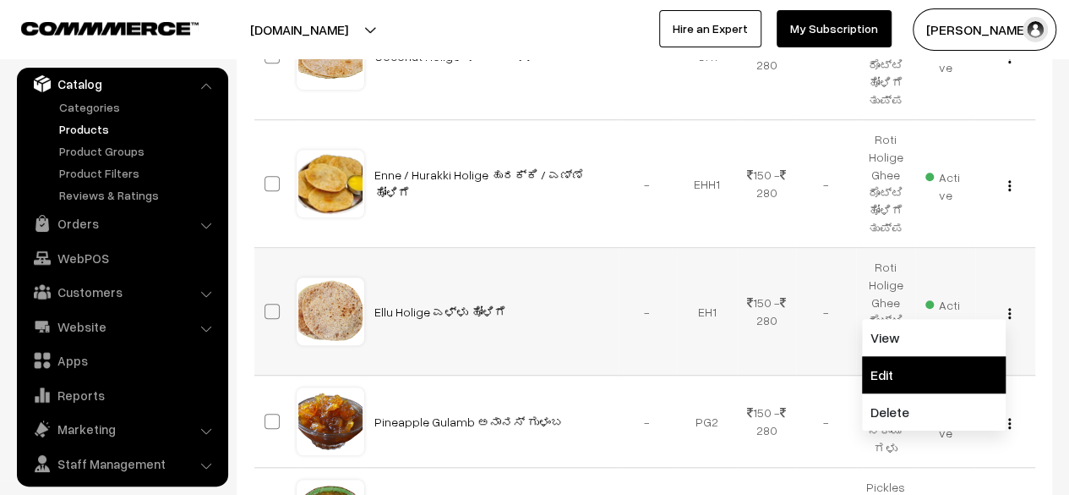
click at [944, 372] on link "Edit" at bounding box center [934, 374] width 144 height 37
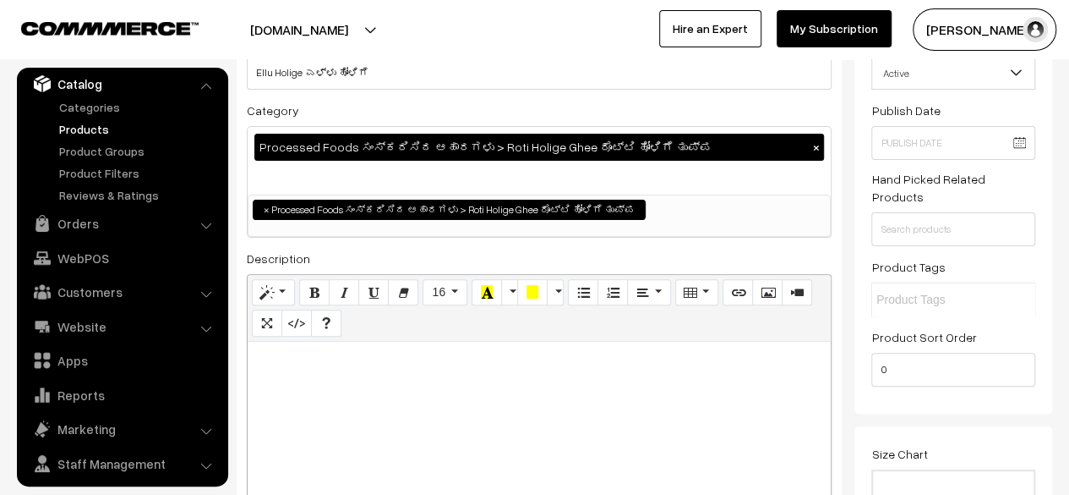
scroll to position [145, 0]
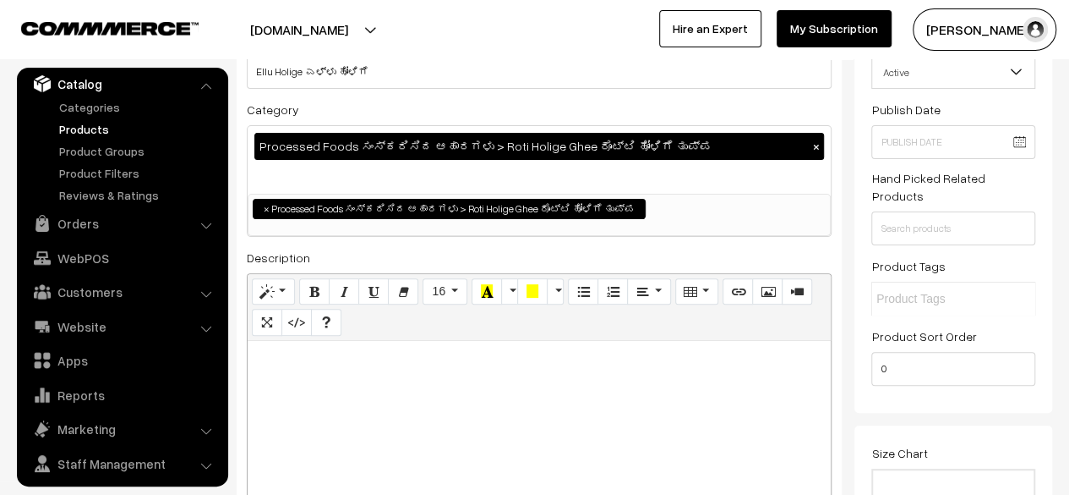
click at [402, 381] on div at bounding box center [539, 446] width 583 height 211
paste div
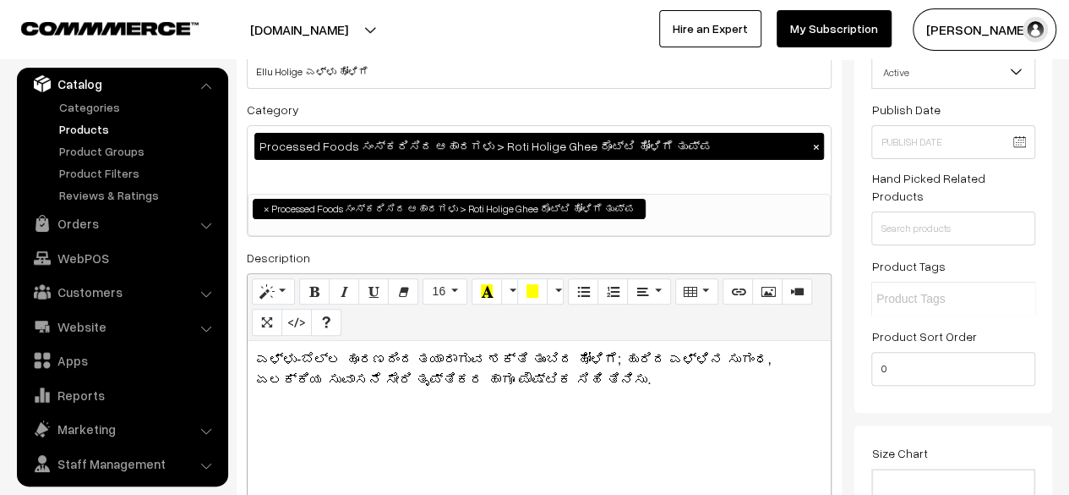
scroll to position [0, 0]
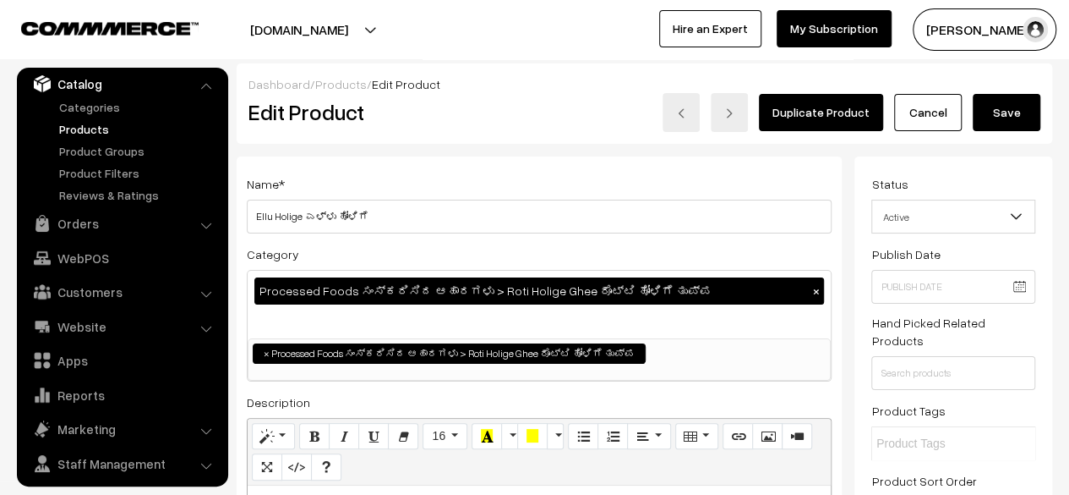
click at [1010, 118] on button "Save" at bounding box center [1007, 112] width 68 height 37
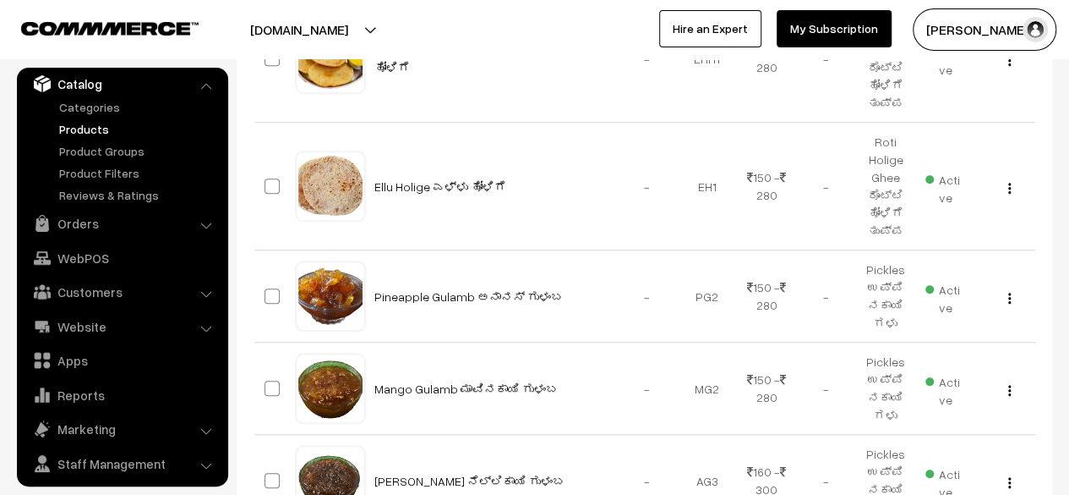
scroll to position [623, 0]
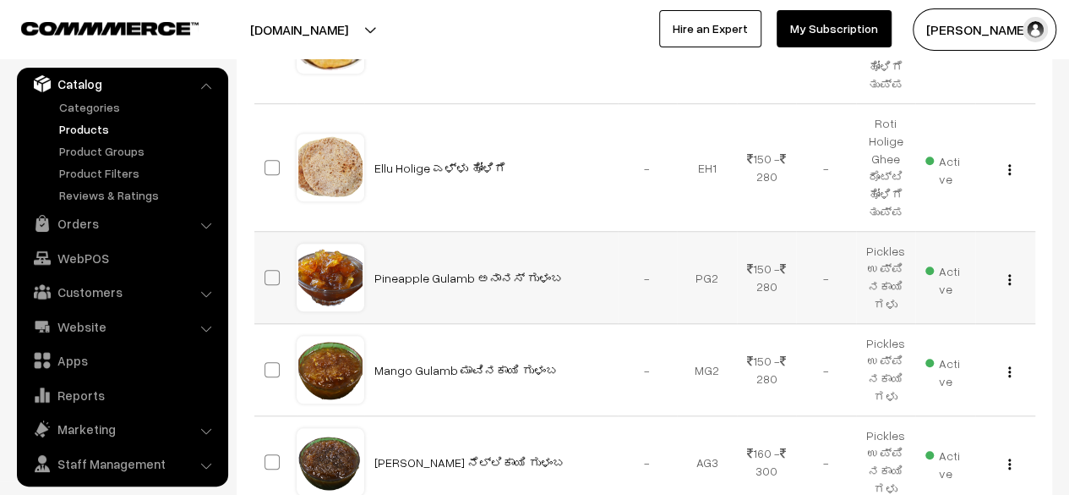
click at [1009, 276] on img "button" at bounding box center [1010, 279] width 3 height 11
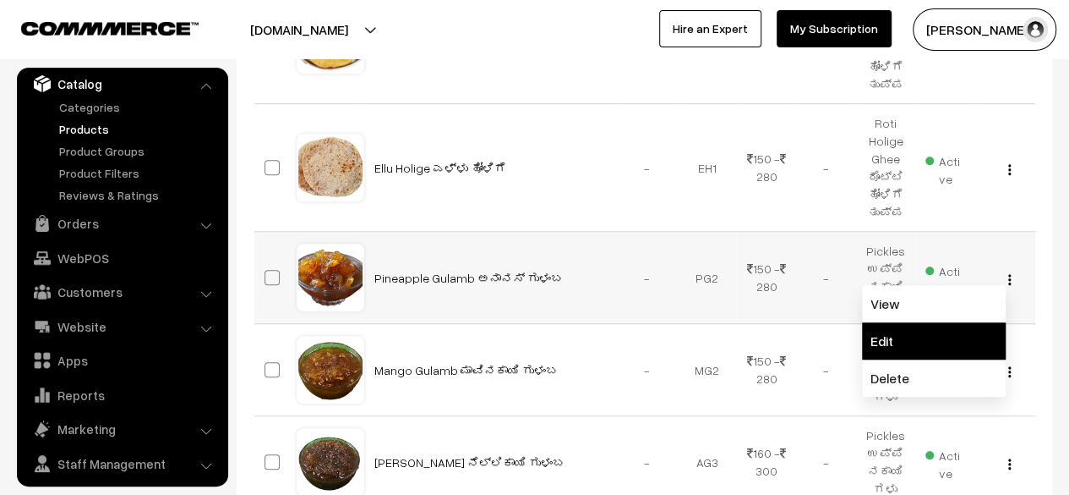
click at [925, 337] on link "Edit" at bounding box center [934, 340] width 144 height 37
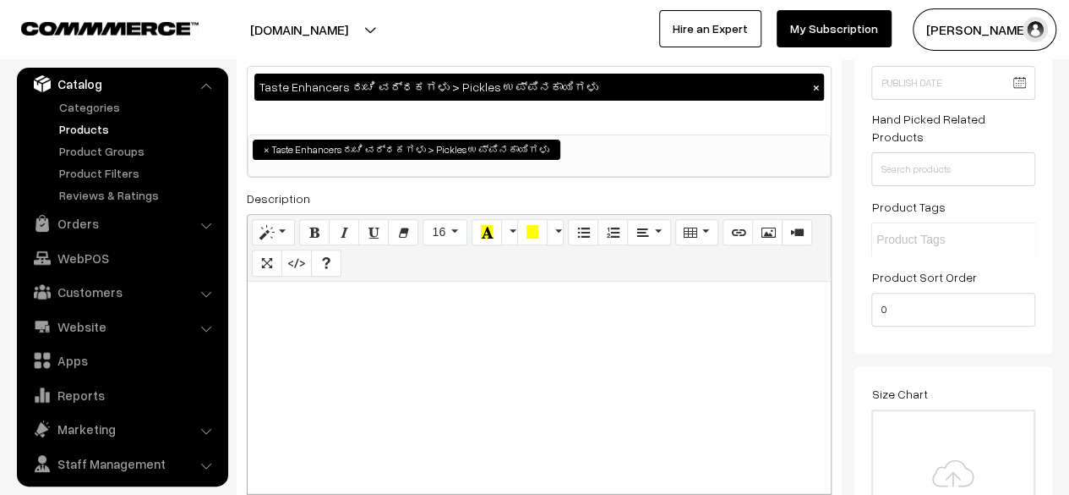
scroll to position [206, 0]
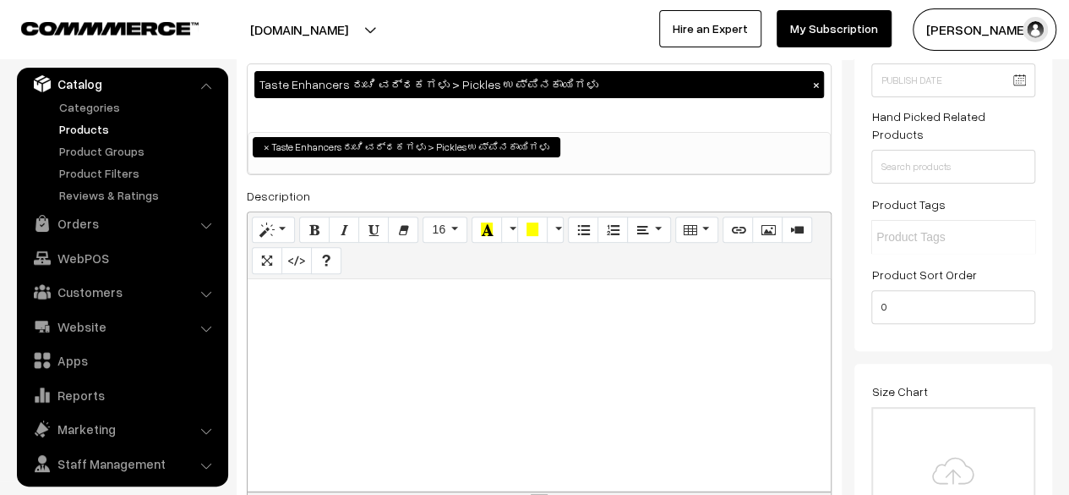
click at [326, 297] on p at bounding box center [539, 297] width 566 height 20
paste div
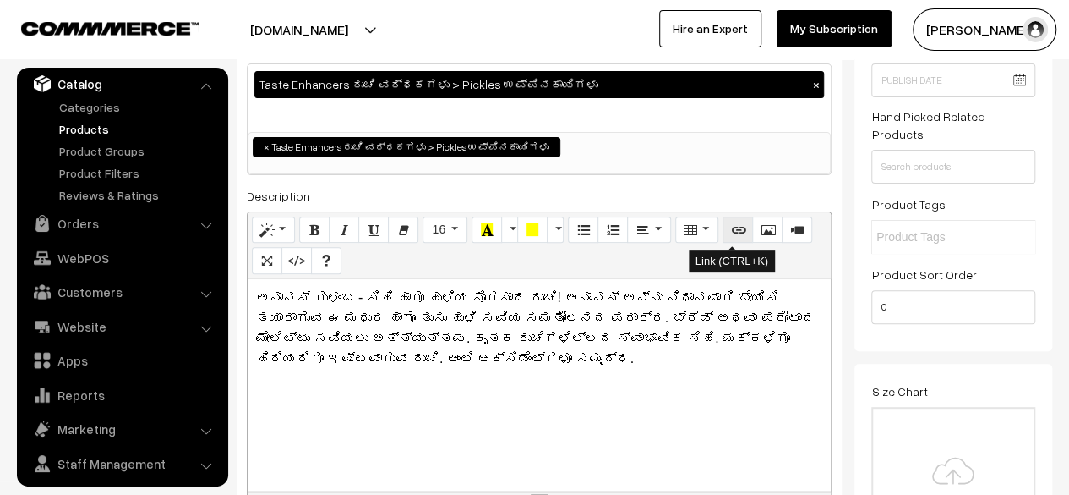
scroll to position [0, 0]
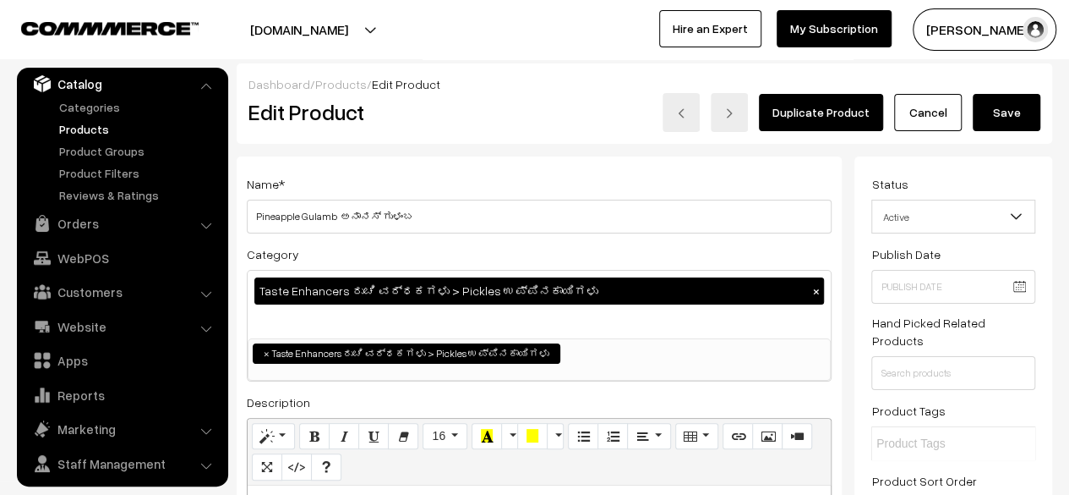
click at [1007, 107] on button "Save" at bounding box center [1007, 112] width 68 height 37
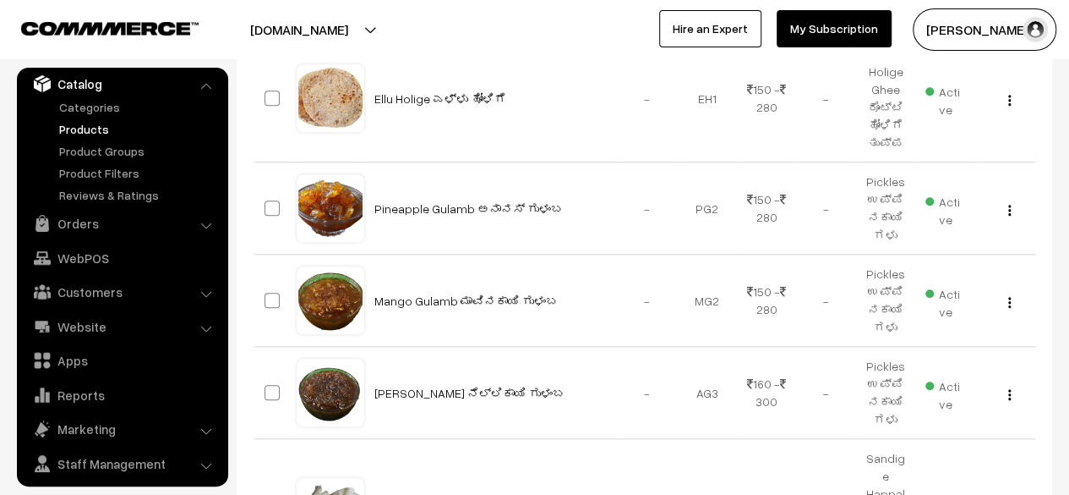
scroll to position [693, 0]
click at [1009, 300] on img "button" at bounding box center [1010, 301] width 3 height 11
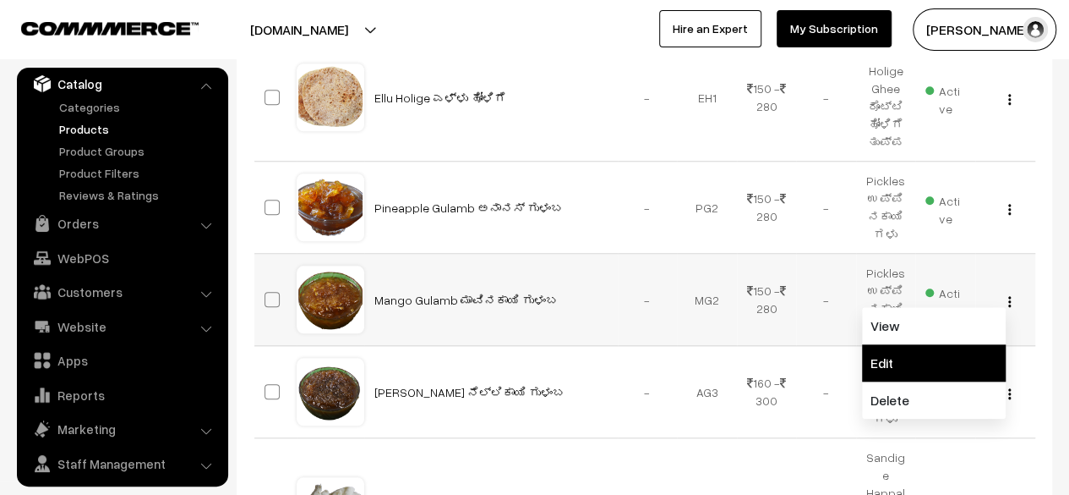
click at [922, 360] on link "Edit" at bounding box center [934, 362] width 144 height 37
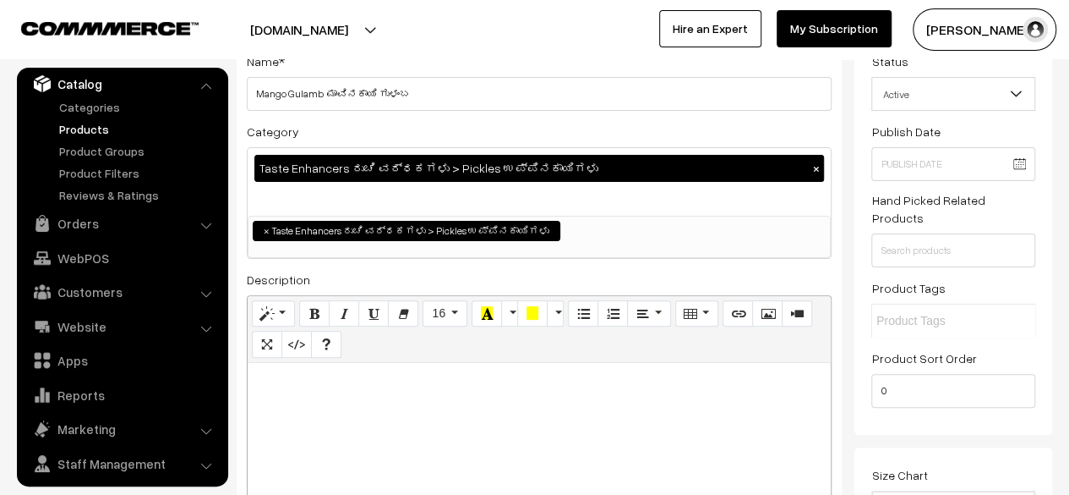
scroll to position [123, 0]
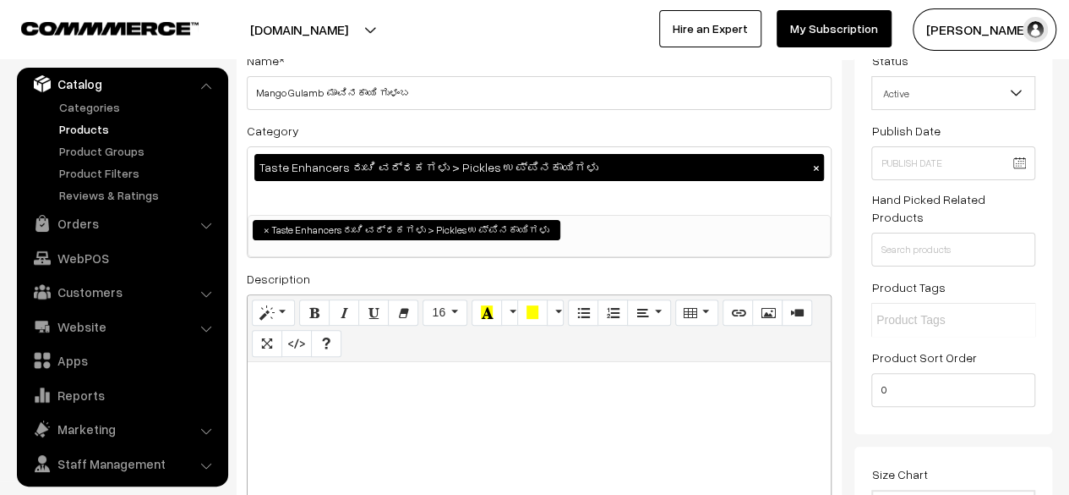
click at [405, 397] on div at bounding box center [539, 467] width 583 height 211
paste div
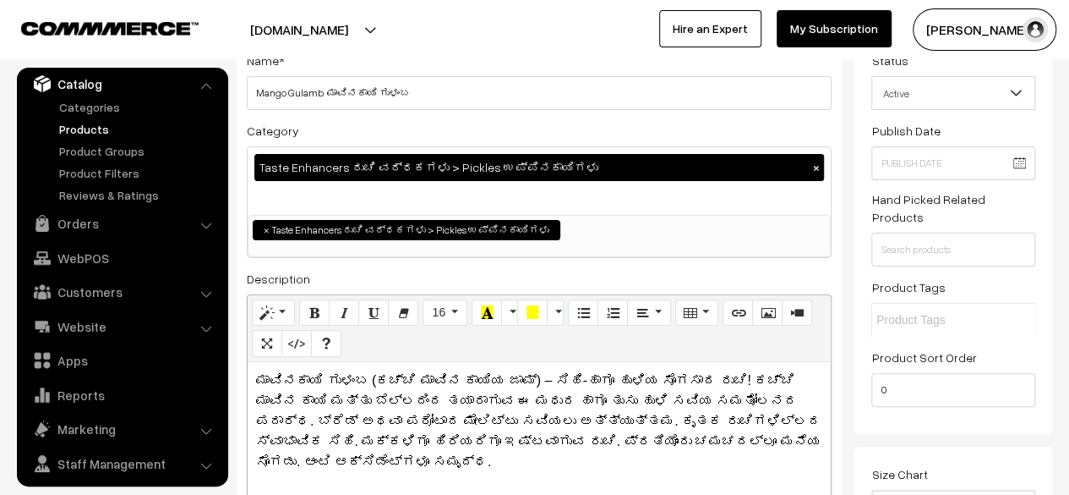
scroll to position [0, 0]
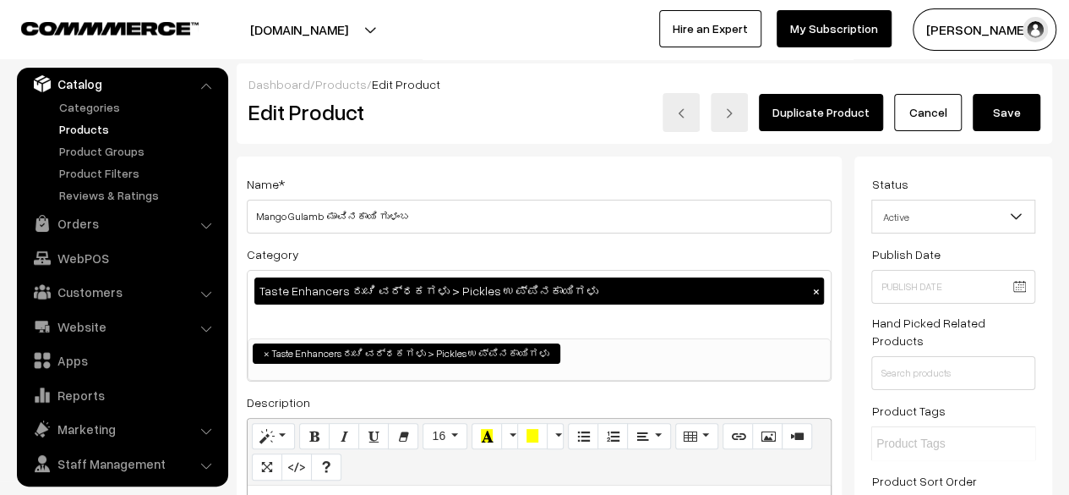
click at [1008, 118] on button "Save" at bounding box center [1007, 112] width 68 height 37
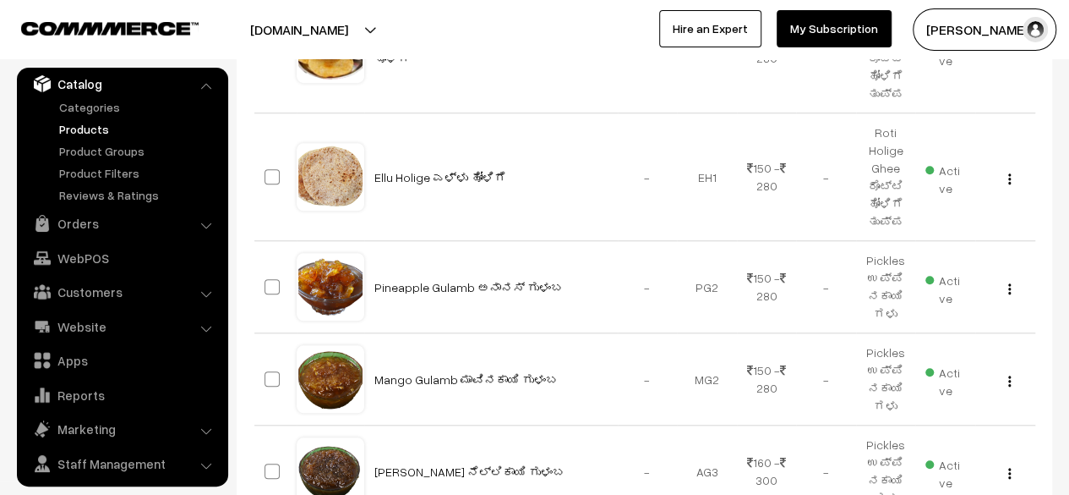
scroll to position [761, 0]
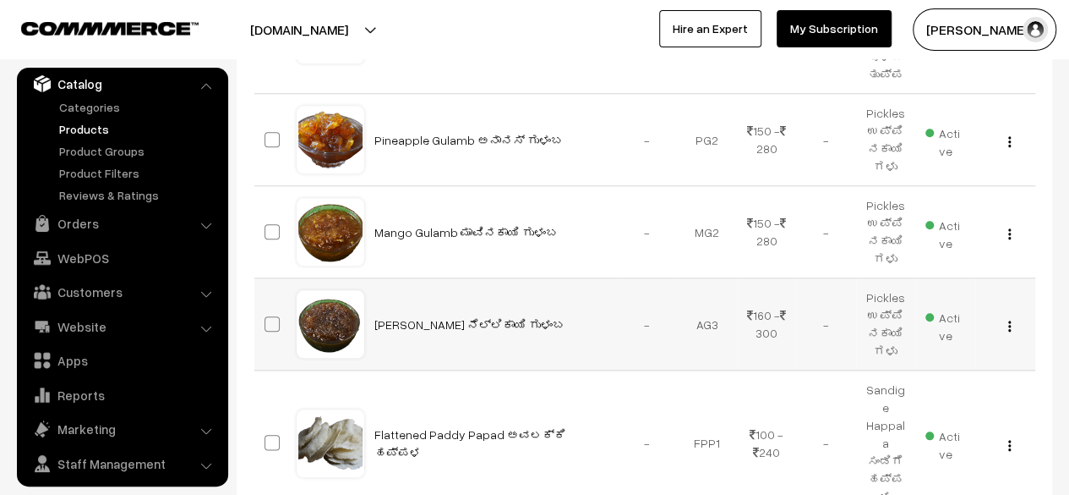
click at [1009, 324] on img "button" at bounding box center [1010, 325] width 3 height 11
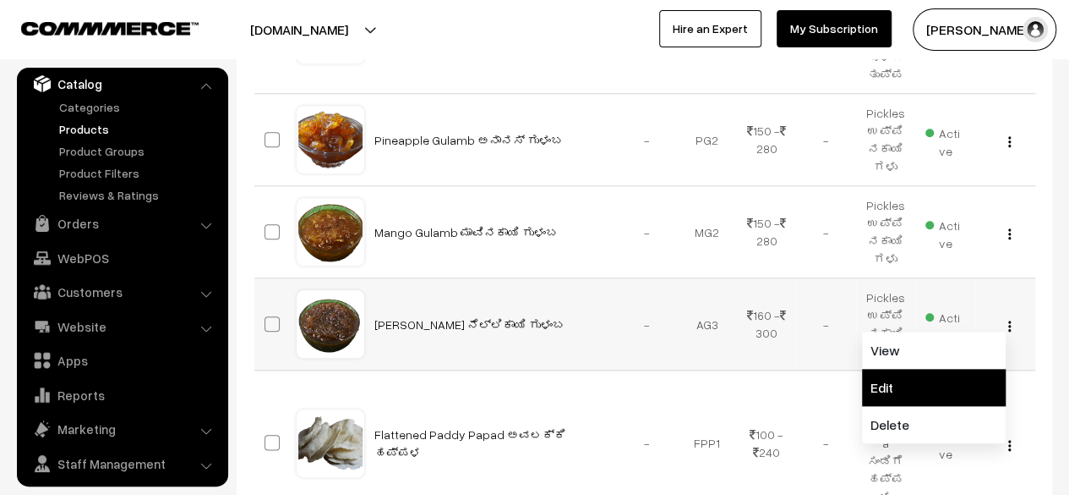
click at [930, 393] on link "Edit" at bounding box center [934, 387] width 144 height 37
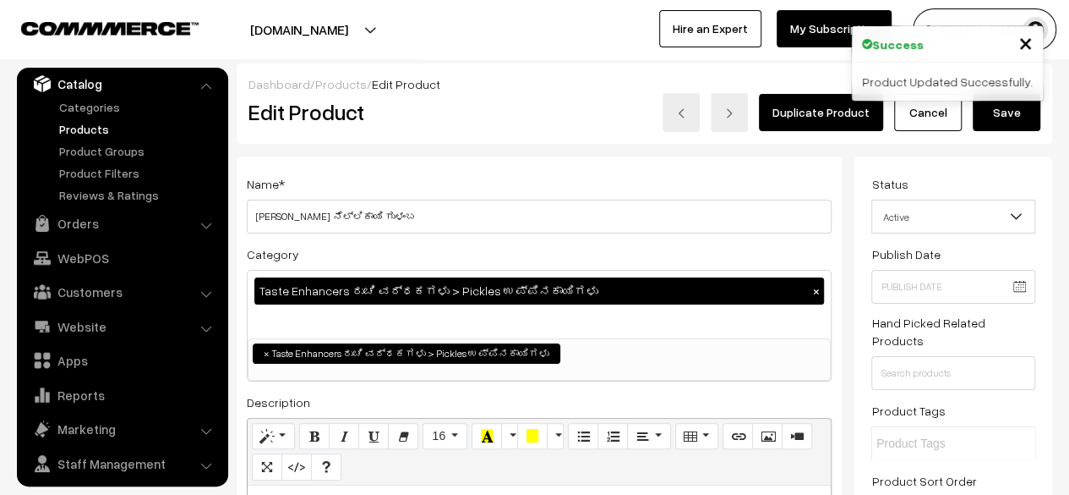
scroll to position [161, 0]
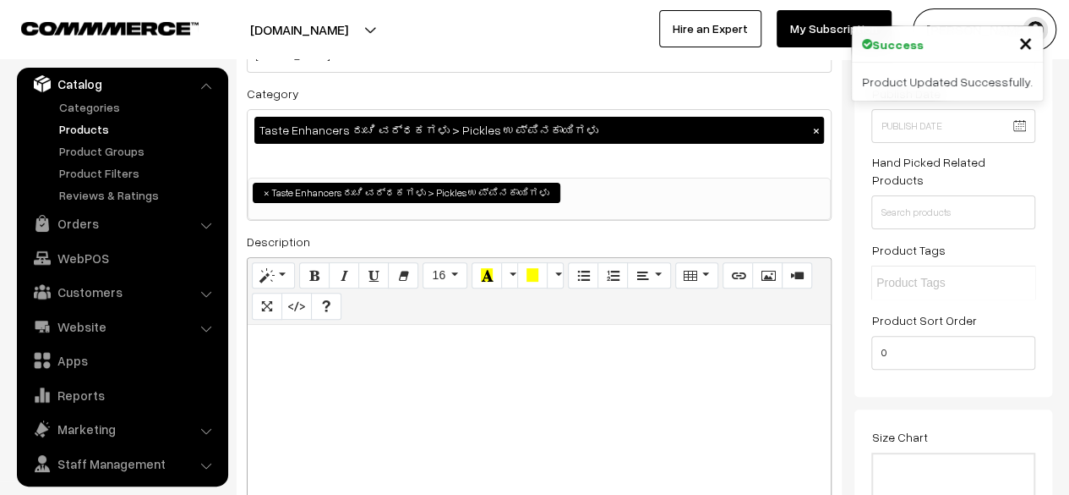
click at [507, 358] on div at bounding box center [539, 430] width 583 height 211
paste div
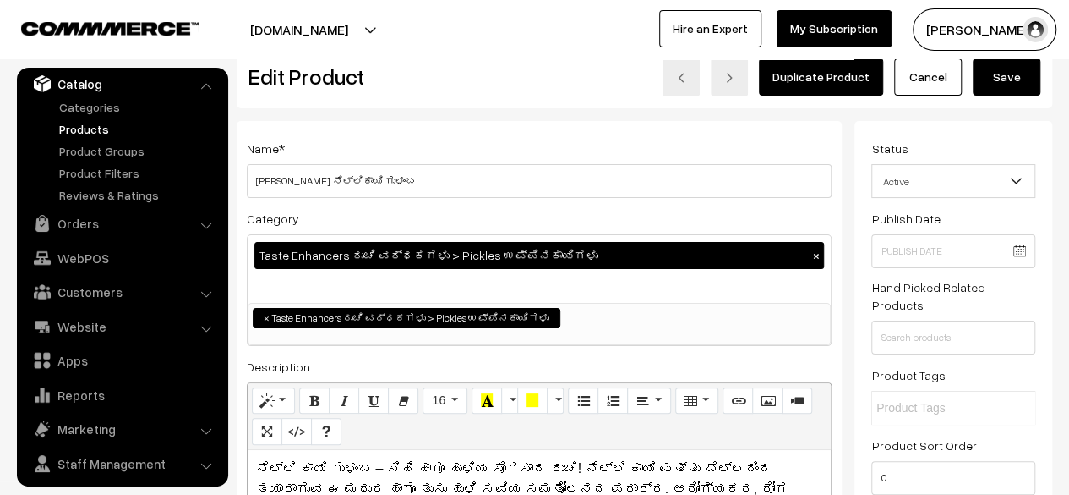
scroll to position [30, 0]
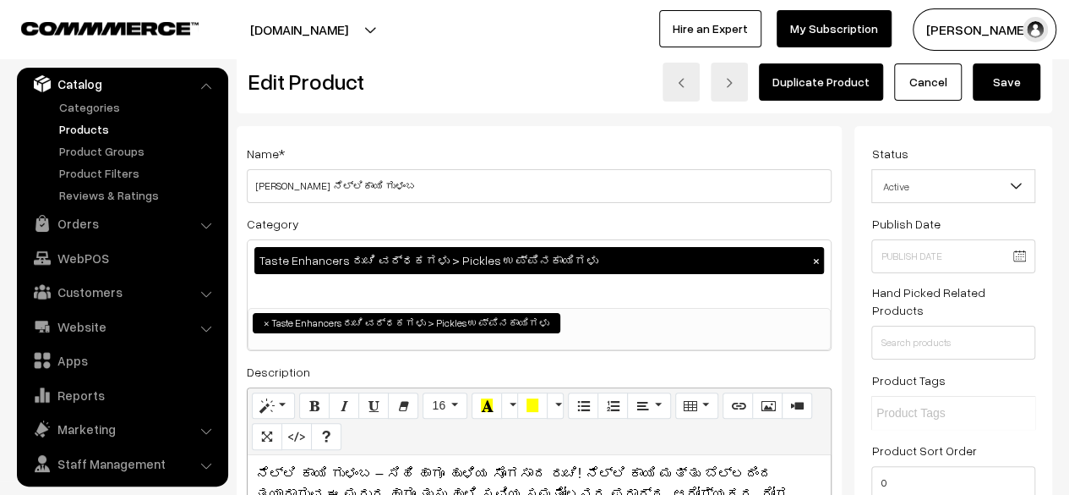
click at [1003, 80] on button "Save" at bounding box center [1007, 81] width 68 height 37
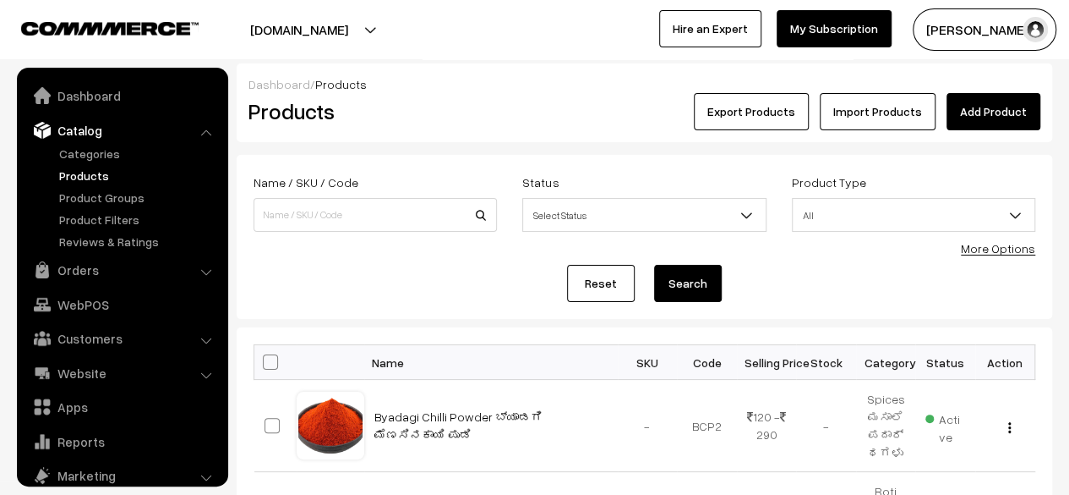
scroll to position [46, 0]
